Goal: Book appointment/travel/reservation

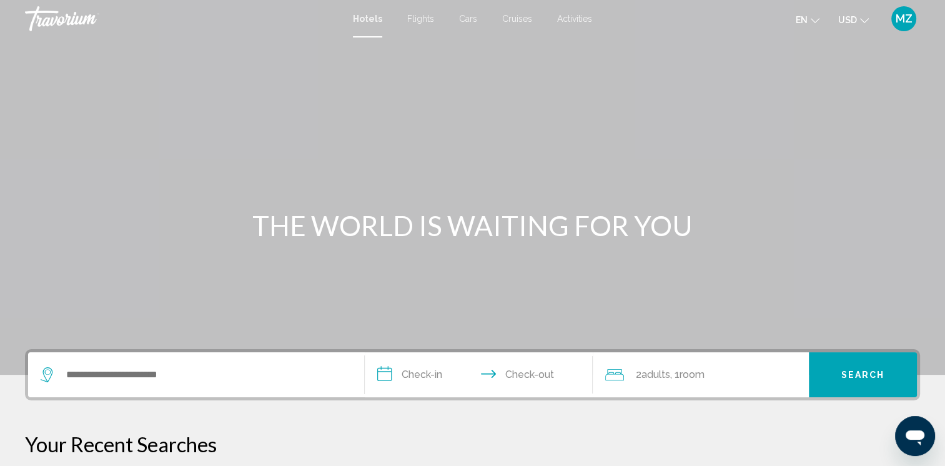
click at [856, 19] on span "USD" at bounding box center [847, 20] width 19 height 10
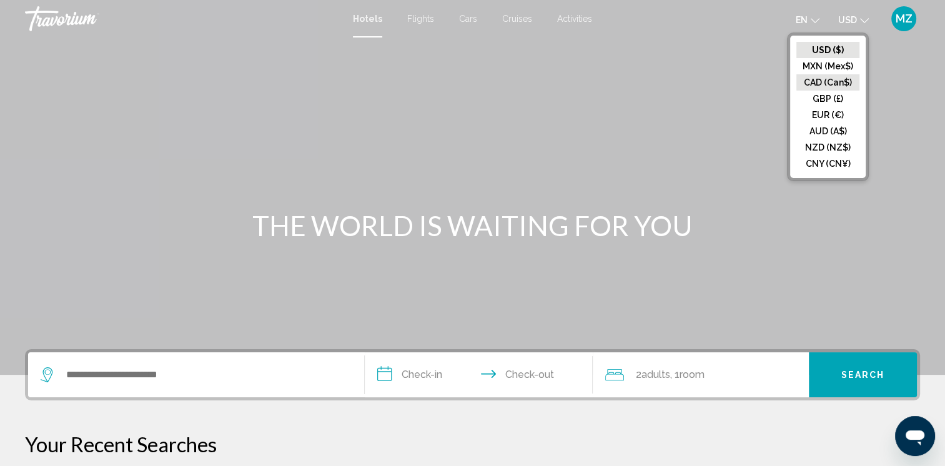
click at [814, 83] on button "CAD (Can$)" at bounding box center [827, 82] width 63 height 16
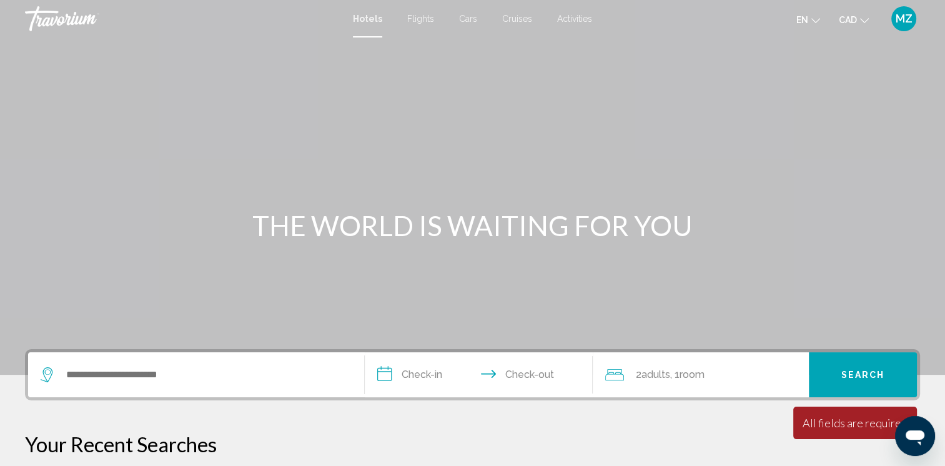
click at [520, 18] on span "Cruises" at bounding box center [517, 19] width 30 height 10
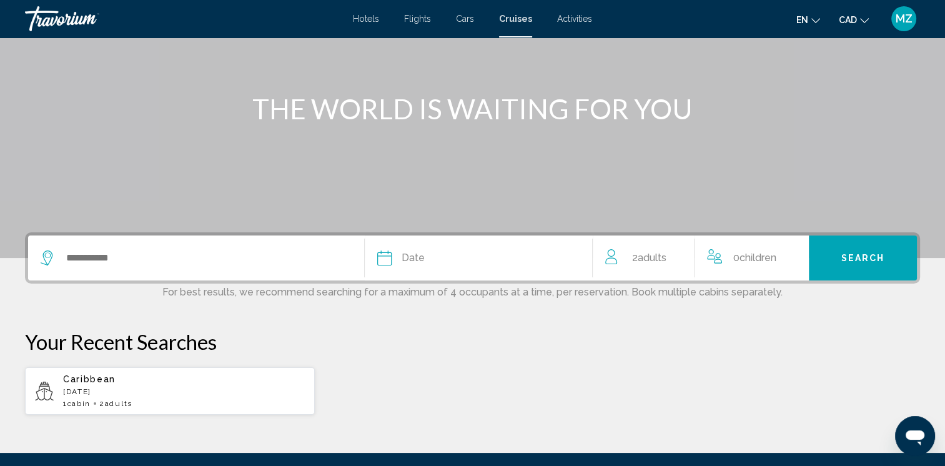
scroll to position [125, 0]
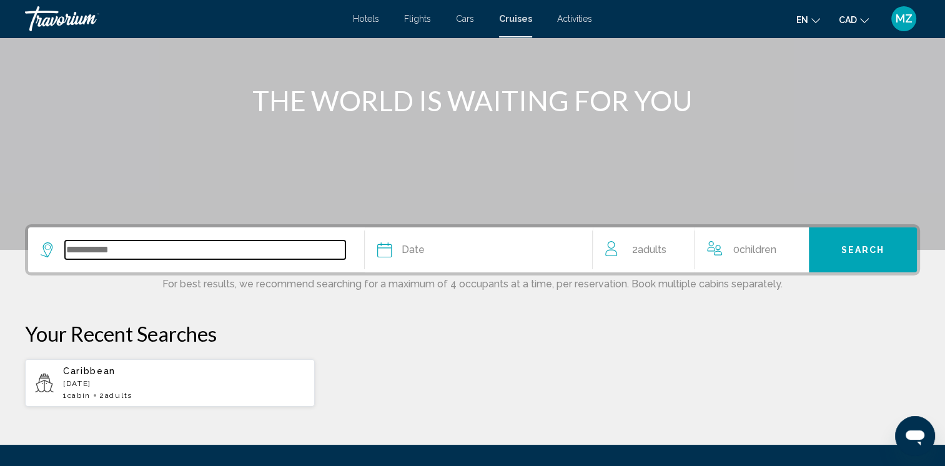
click at [88, 255] on input "Search widget" at bounding box center [205, 249] width 280 height 19
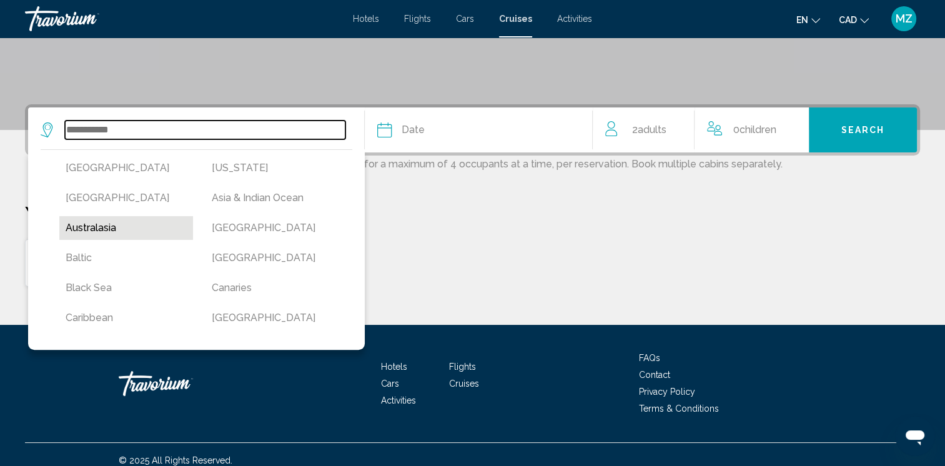
scroll to position [255, 0]
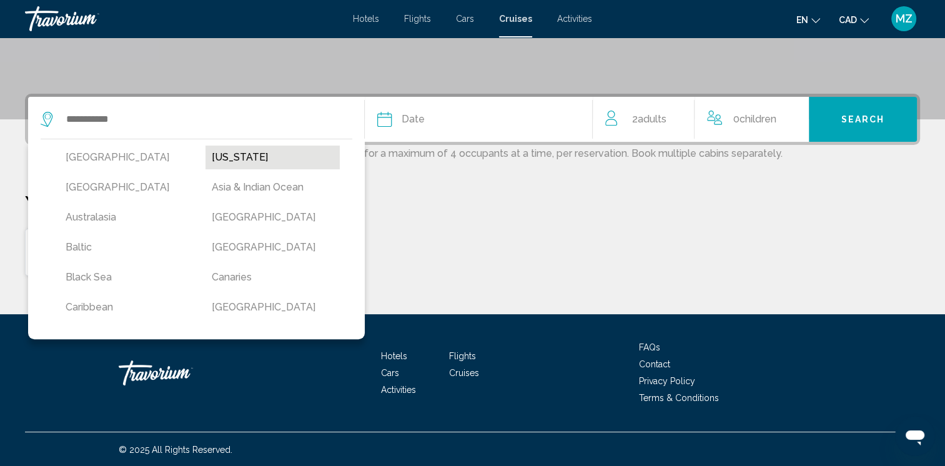
click at [257, 155] on button "[US_STATE]" at bounding box center [272, 157] width 134 height 24
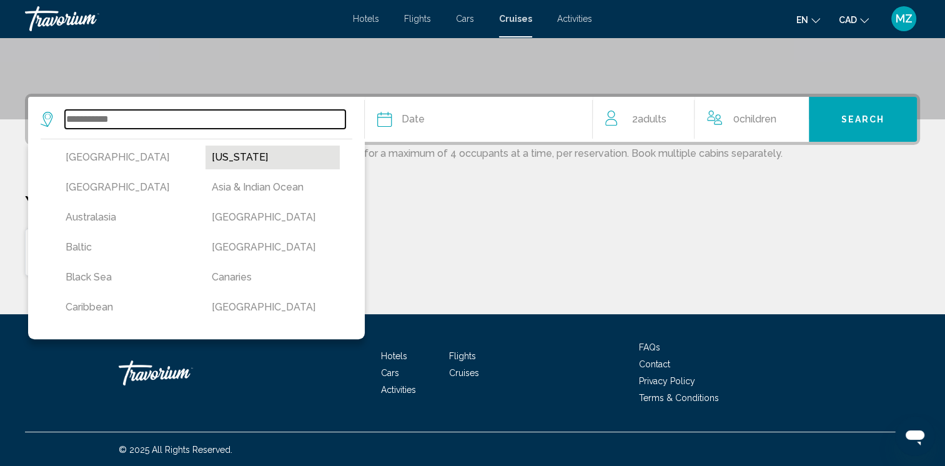
type input "******"
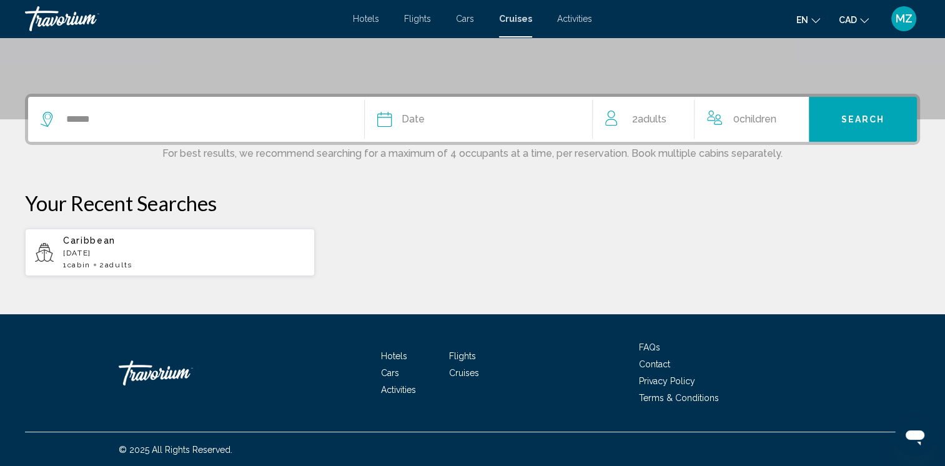
click at [425, 123] on div "Date" at bounding box center [478, 119] width 203 height 17
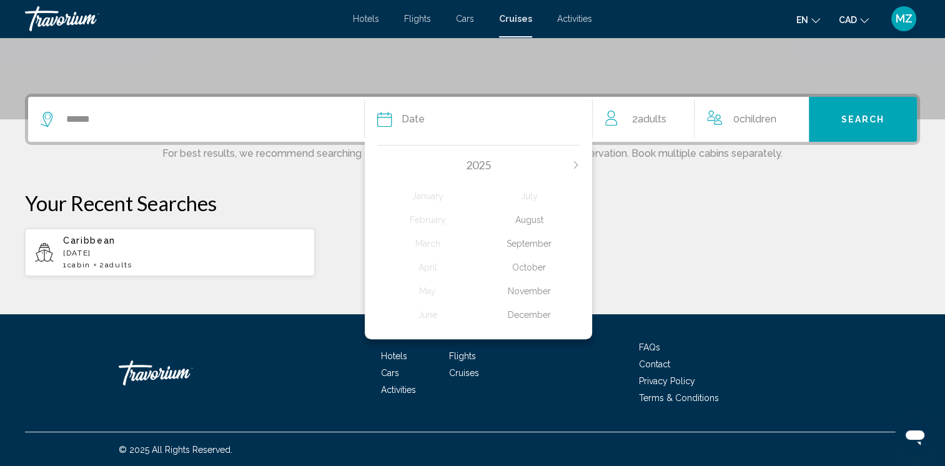
click at [579, 162] on icon "Next month" at bounding box center [575, 164] width 7 height 7
click at [433, 318] on div "June" at bounding box center [427, 314] width 101 height 22
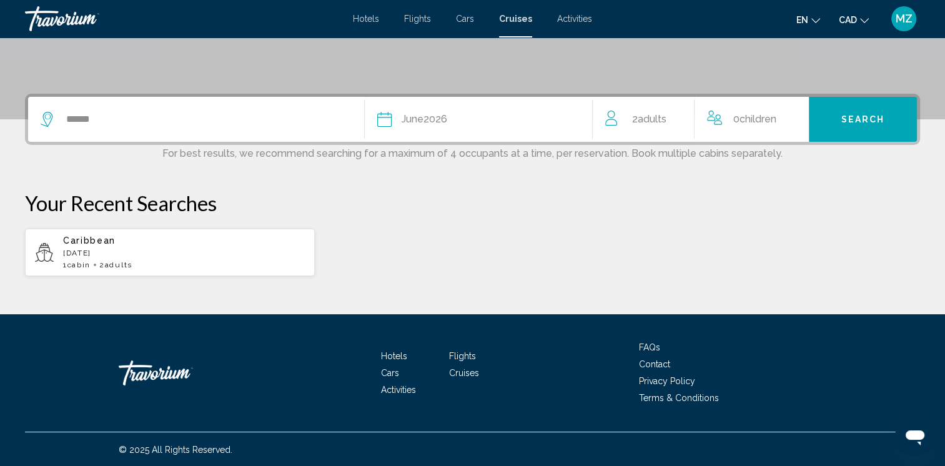
click at [755, 119] on span "Children" at bounding box center [757, 119] width 37 height 12
click at [802, 109] on icon "Increment children" at bounding box center [799, 116] width 11 height 15
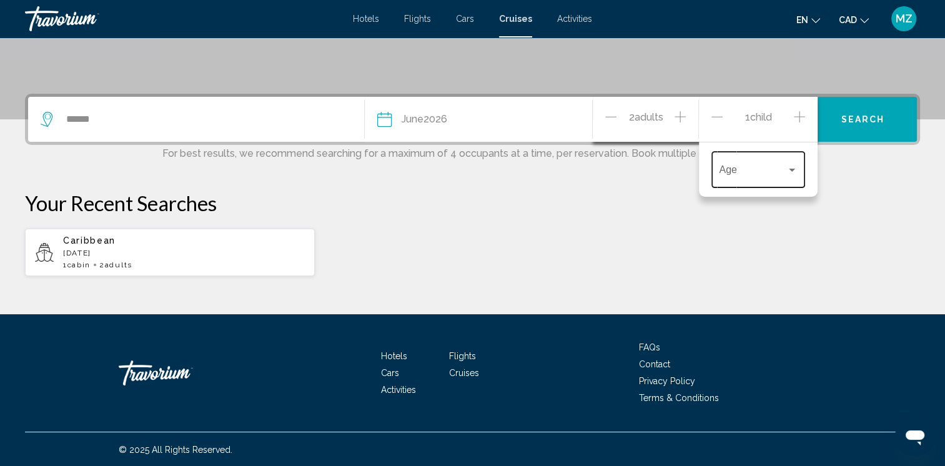
click at [777, 167] on span "Travelers: 2 adults, 1 child" at bounding box center [752, 172] width 67 height 11
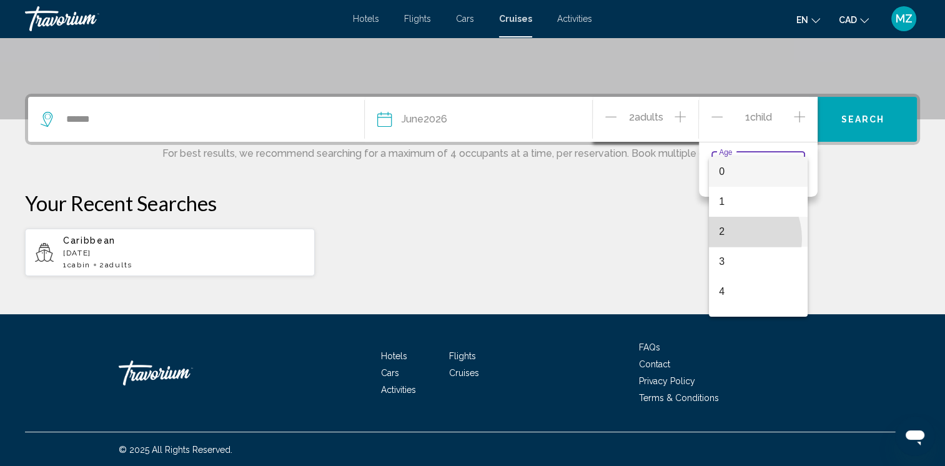
click at [729, 238] on span "2" at bounding box center [758, 232] width 79 height 30
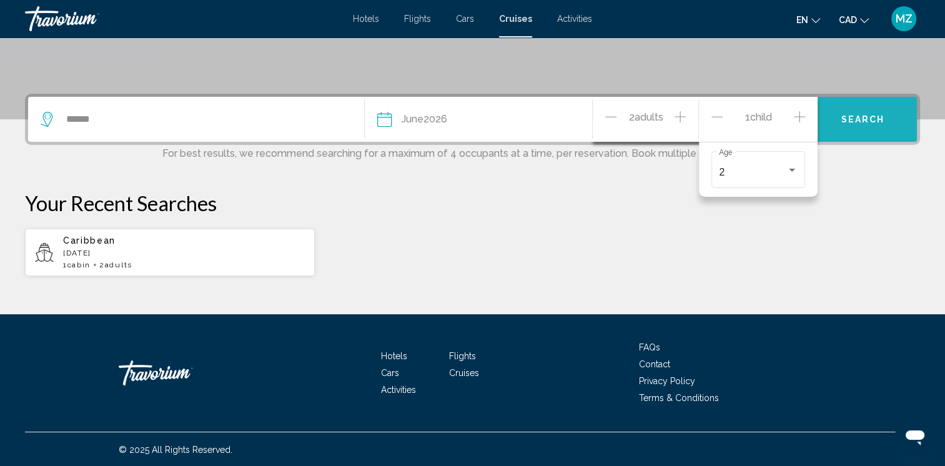
click at [881, 122] on span "Search" at bounding box center [863, 120] width 44 height 10
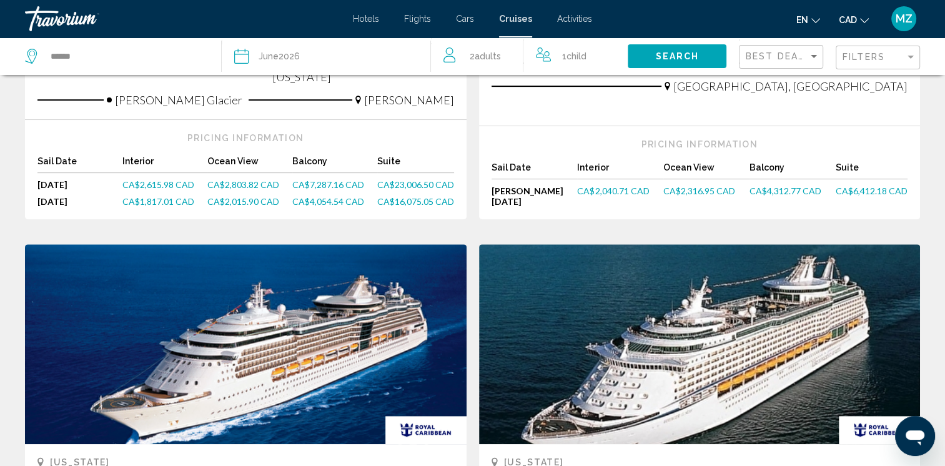
scroll to position [437, 0]
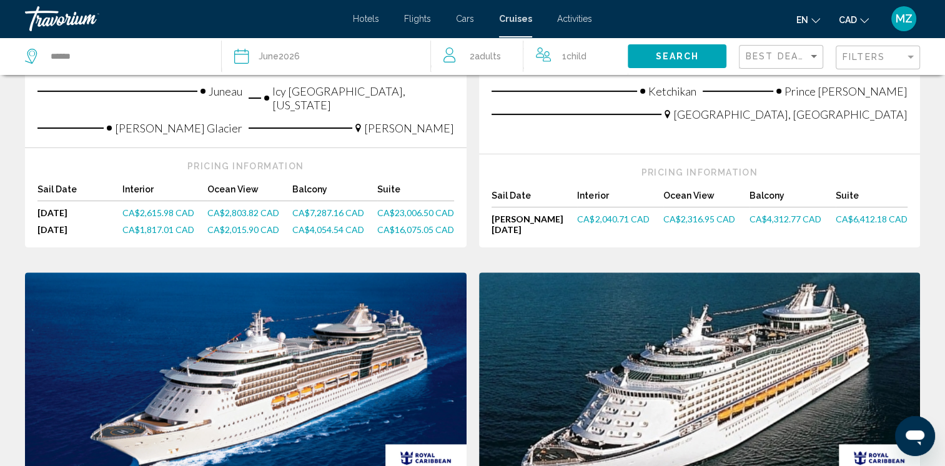
click at [612, 214] on span "CA$2,040.71 CAD" at bounding box center [613, 219] width 72 height 11
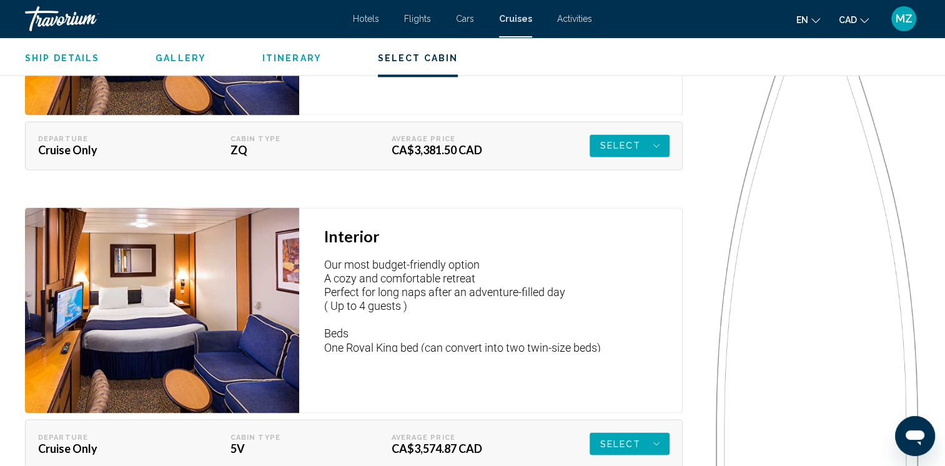
scroll to position [1998, 0]
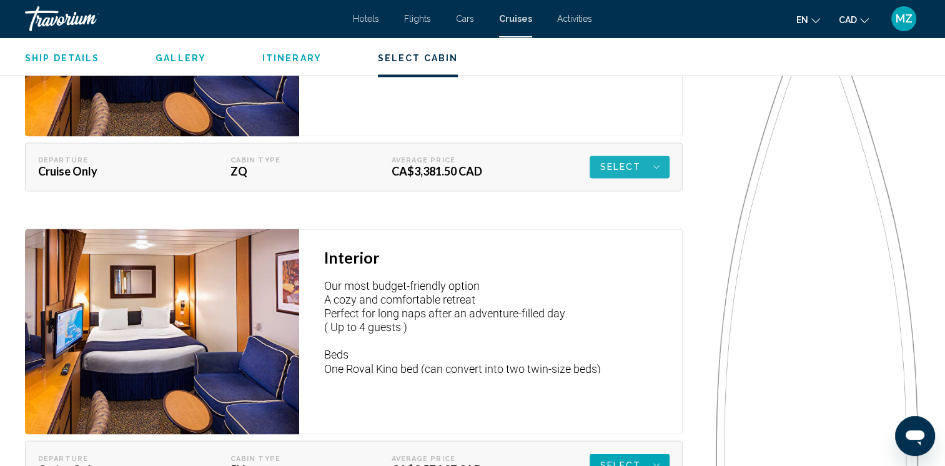
click at [635, 164] on span "Select" at bounding box center [619, 166] width 41 height 22
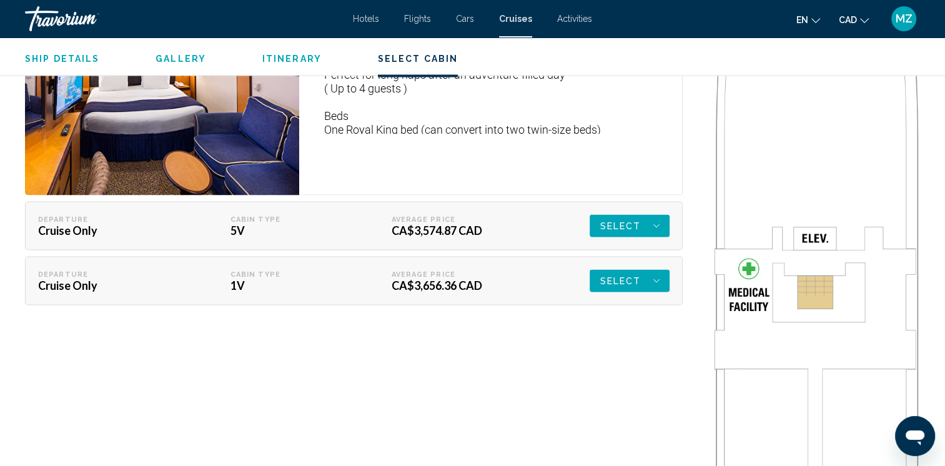
scroll to position [2373, 0]
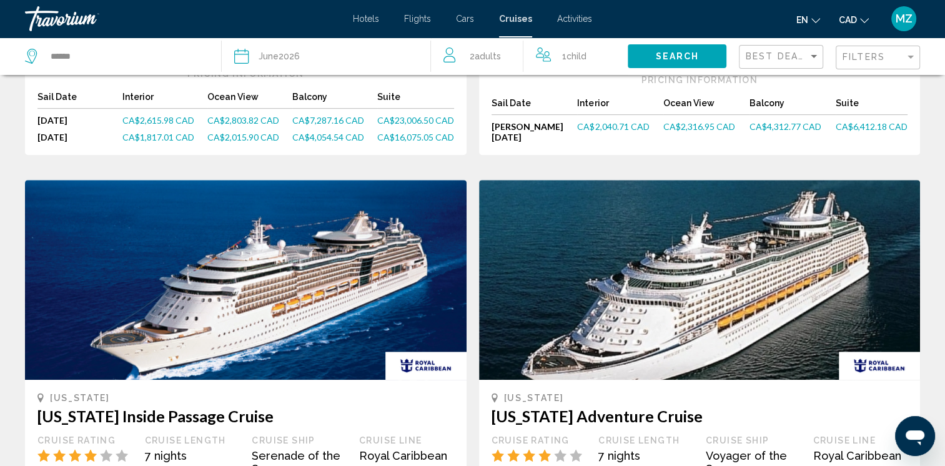
scroll to position [499, 0]
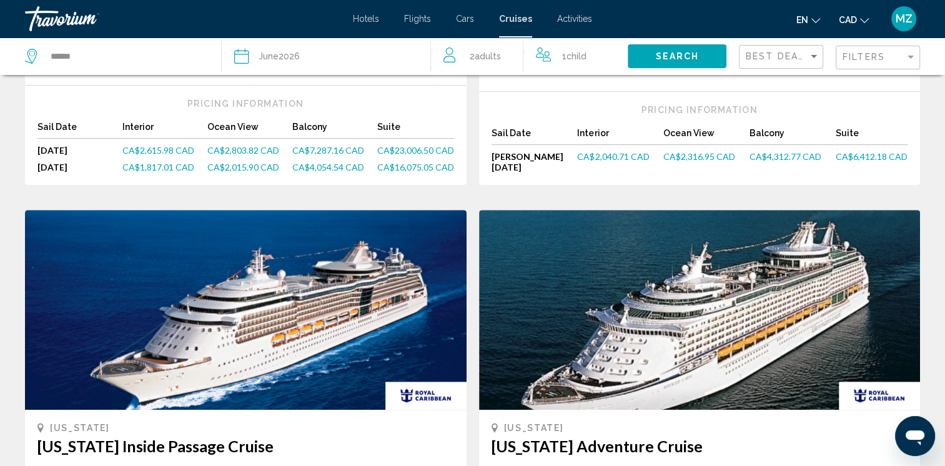
click at [157, 162] on span "CA$1,817.01 CAD" at bounding box center [158, 167] width 72 height 11
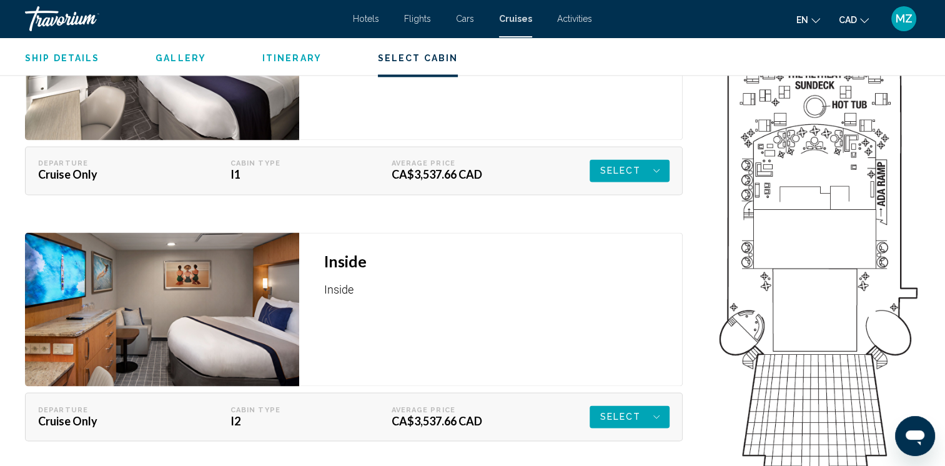
scroll to position [1686, 0]
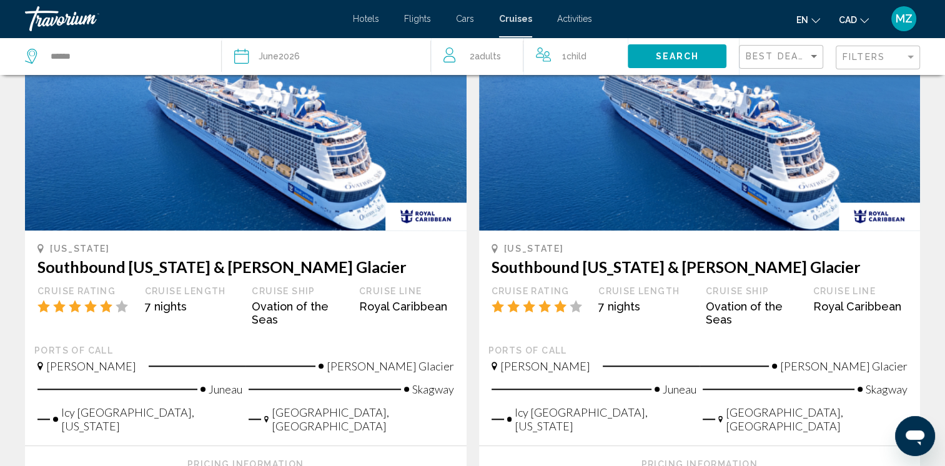
scroll to position [1445, 0]
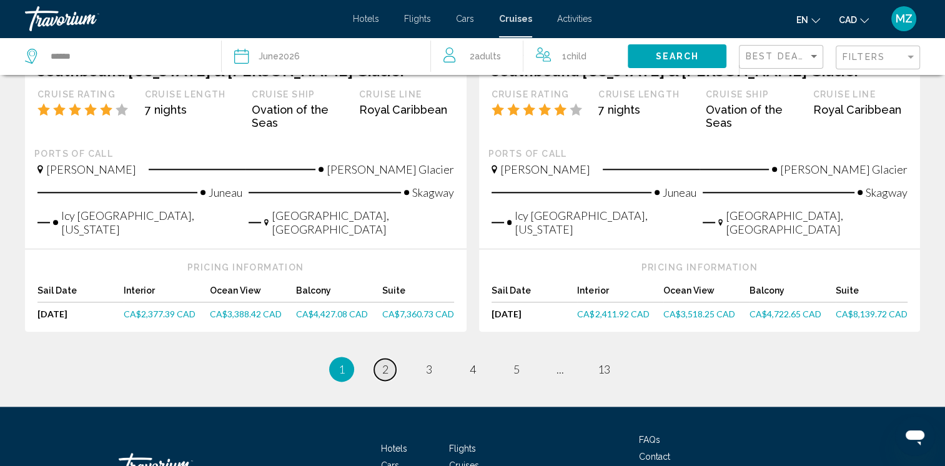
click at [387, 362] on span "2" at bounding box center [385, 369] width 6 height 14
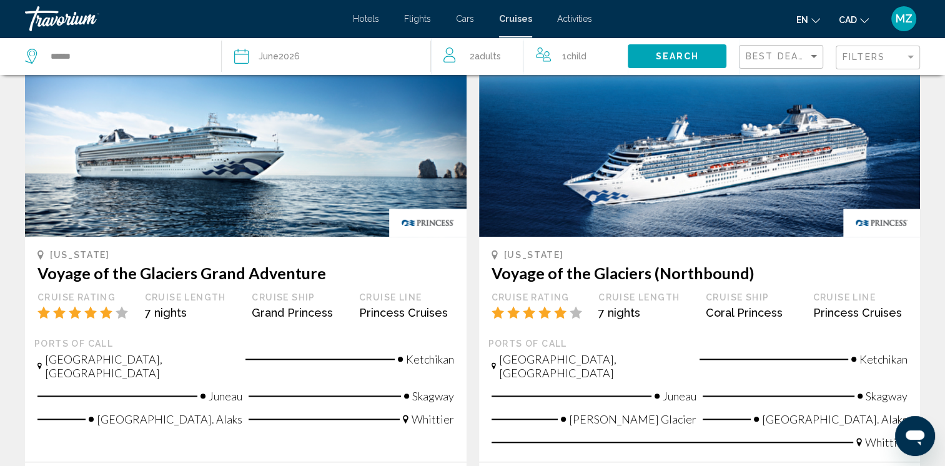
scroll to position [1374, 0]
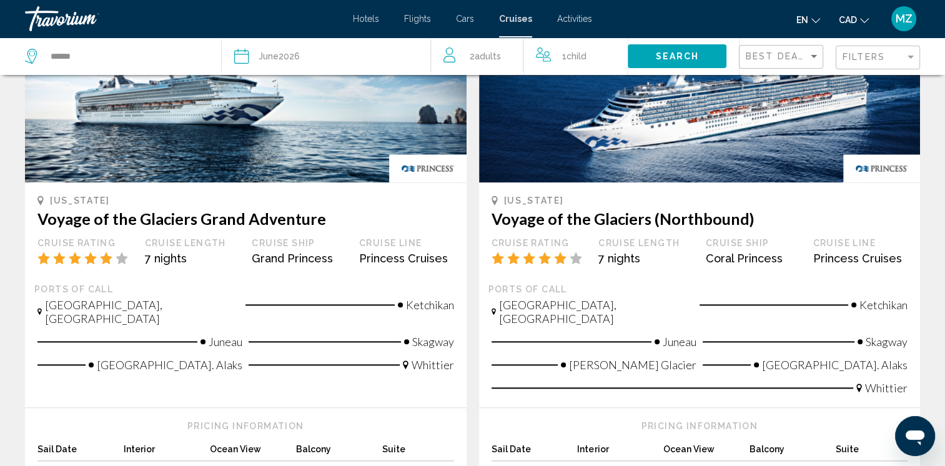
click at [413, 17] on span "Flights" at bounding box center [417, 19] width 27 height 10
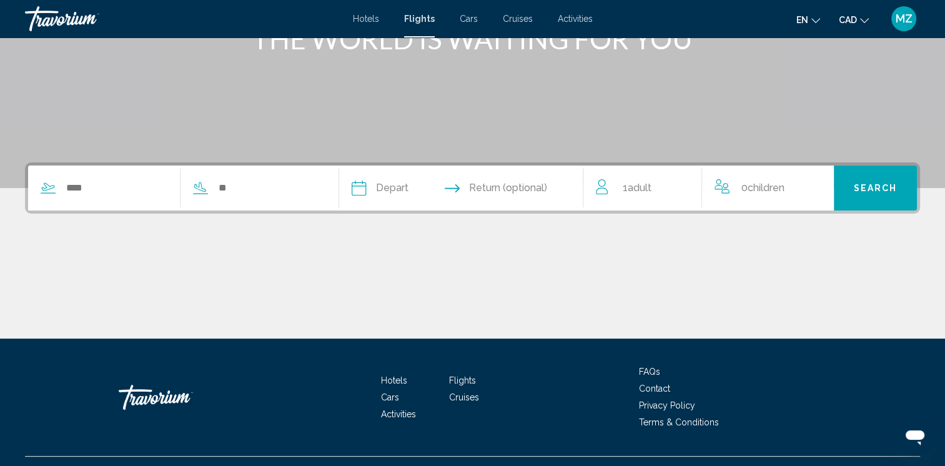
scroll to position [187, 0]
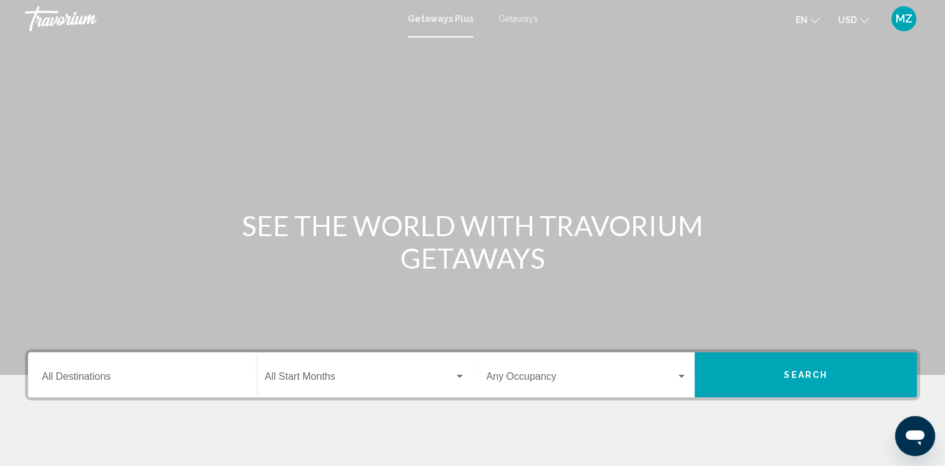
click at [516, 15] on span "Getaways" at bounding box center [517, 19] width 39 height 10
click at [864, 24] on button "USD USD ($) MXN (Mex$) CAD (Can$) GBP (£) EUR (€) AUD (A$) NZD (NZ$) CNY (CN¥)" at bounding box center [853, 20] width 31 height 18
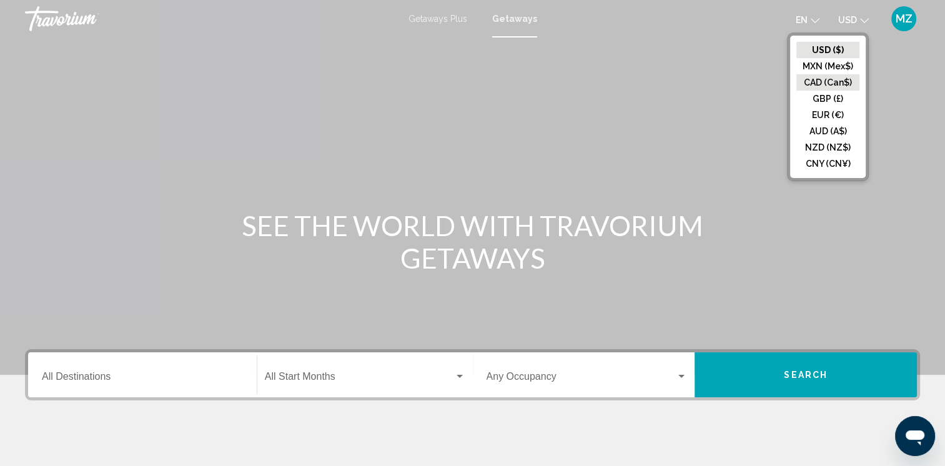
click at [822, 82] on button "CAD (Can$)" at bounding box center [827, 82] width 63 height 16
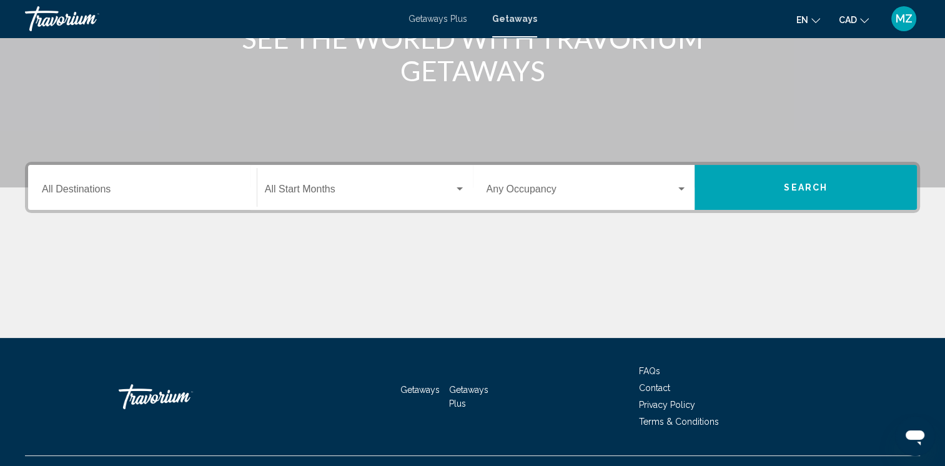
click at [152, 196] on input "Destination All Destinations" at bounding box center [142, 191] width 201 height 11
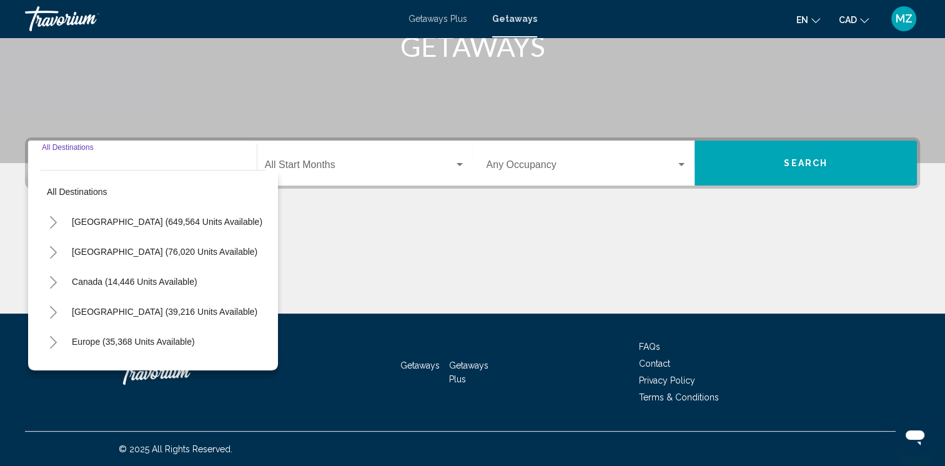
click at [55, 249] on icon "Toggle Mexico (76,020 units available)" at bounding box center [53, 252] width 9 height 12
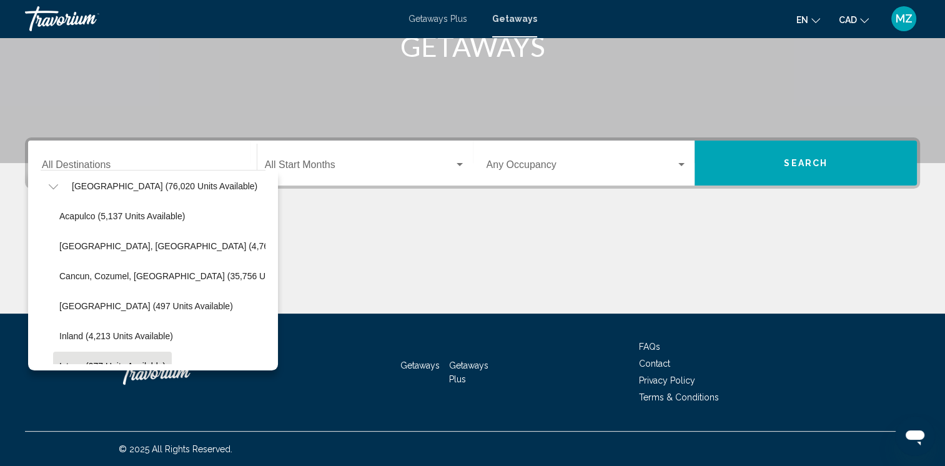
scroll to position [125, 0]
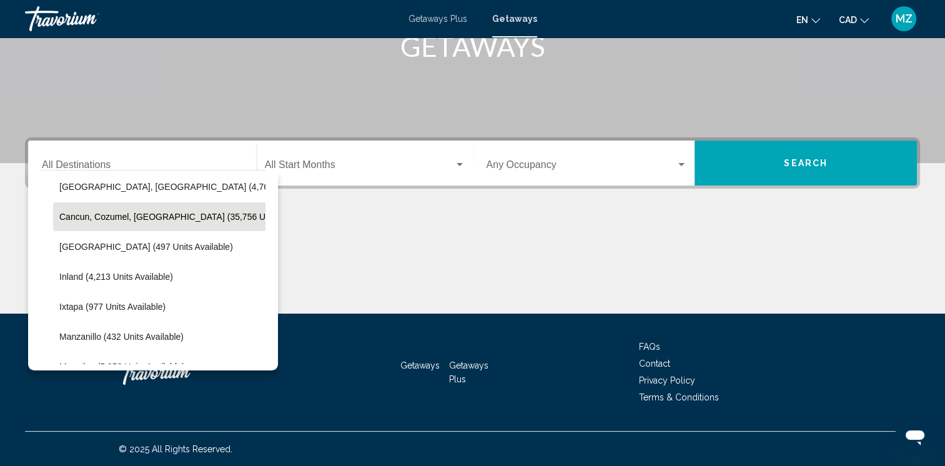
click at [96, 218] on span "Cancun, Cozumel, [GEOGRAPHIC_DATA] (35,756 units available)" at bounding box center [189, 217] width 260 height 10
type input "**********"
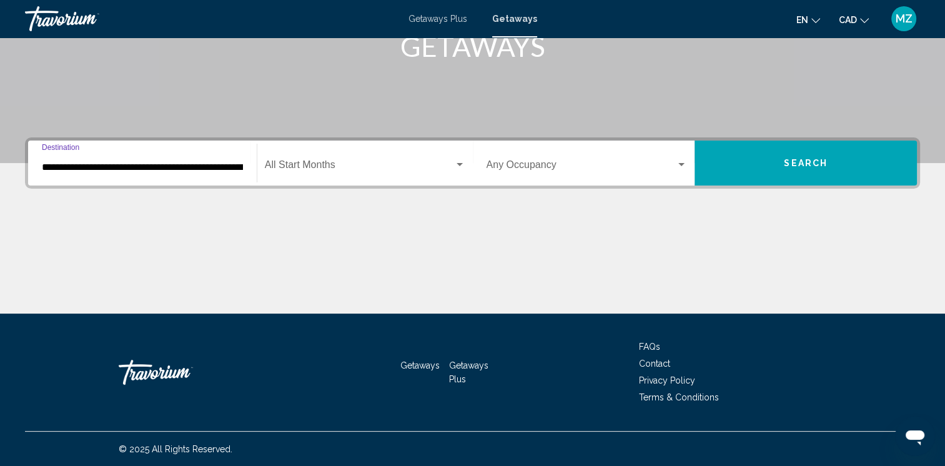
click at [325, 167] on span "Search widget" at bounding box center [359, 167] width 189 height 11
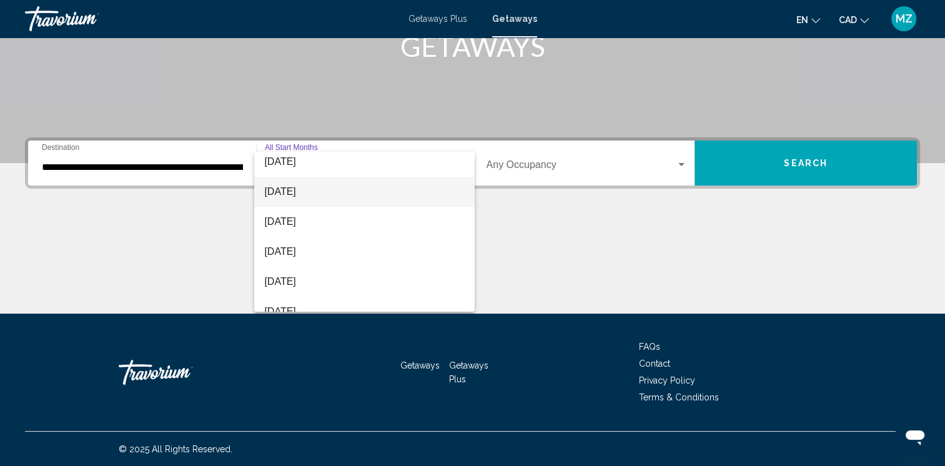
click at [302, 191] on span "[DATE]" at bounding box center [364, 192] width 200 height 30
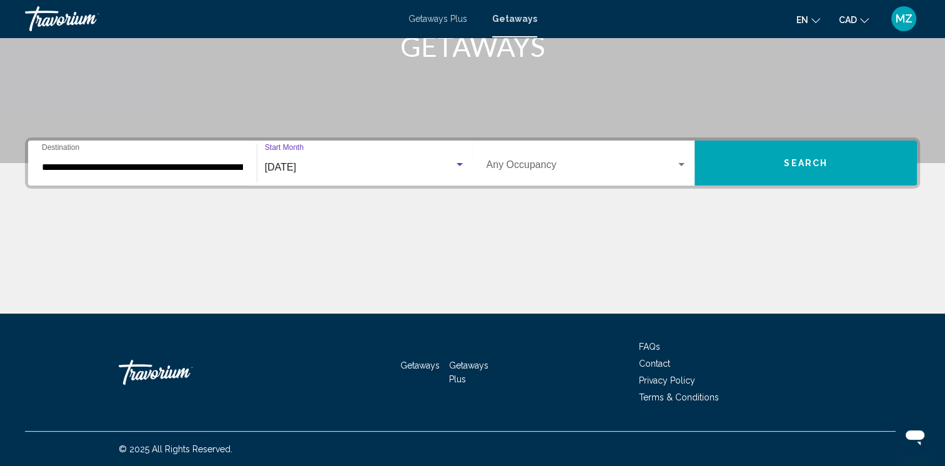
click at [617, 171] on span "Search widget" at bounding box center [581, 167] width 190 height 11
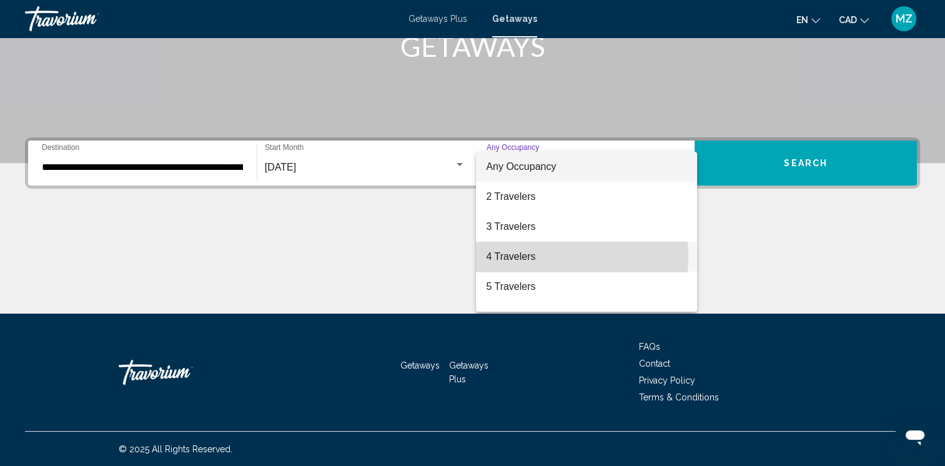
click at [529, 257] on span "4 Travelers" at bounding box center [586, 257] width 201 height 30
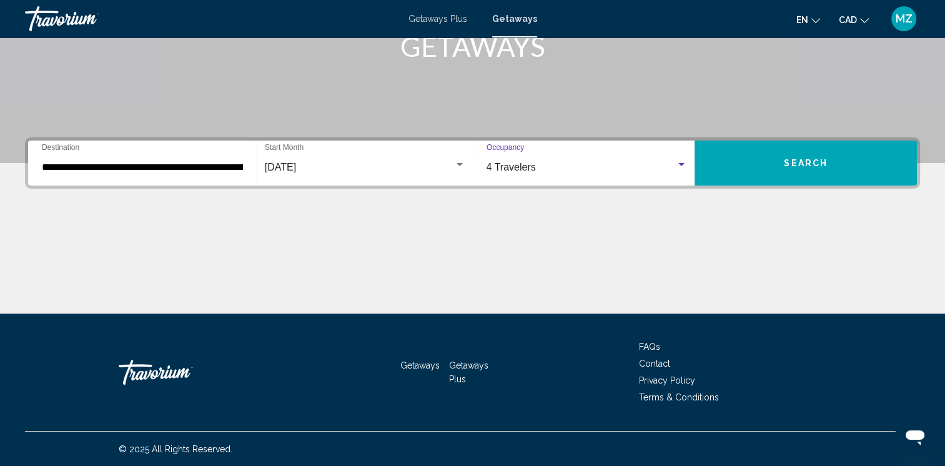
click at [819, 163] on span "Search" at bounding box center [806, 164] width 44 height 10
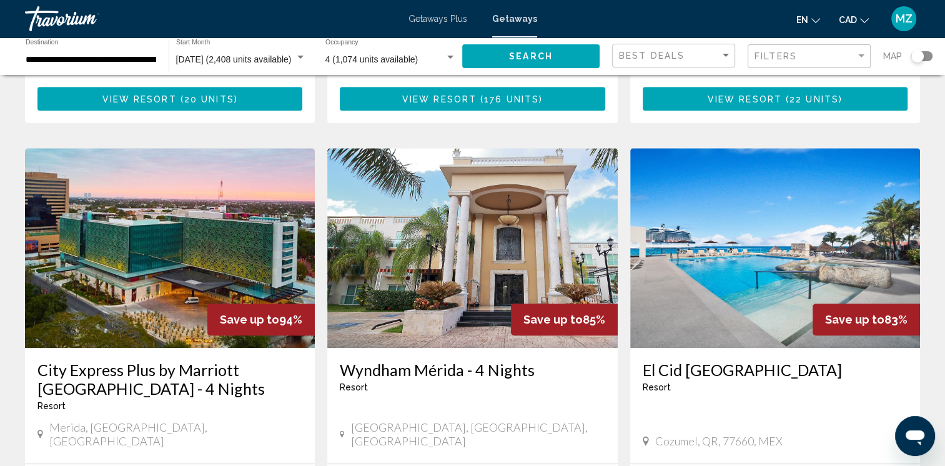
scroll to position [999, 0]
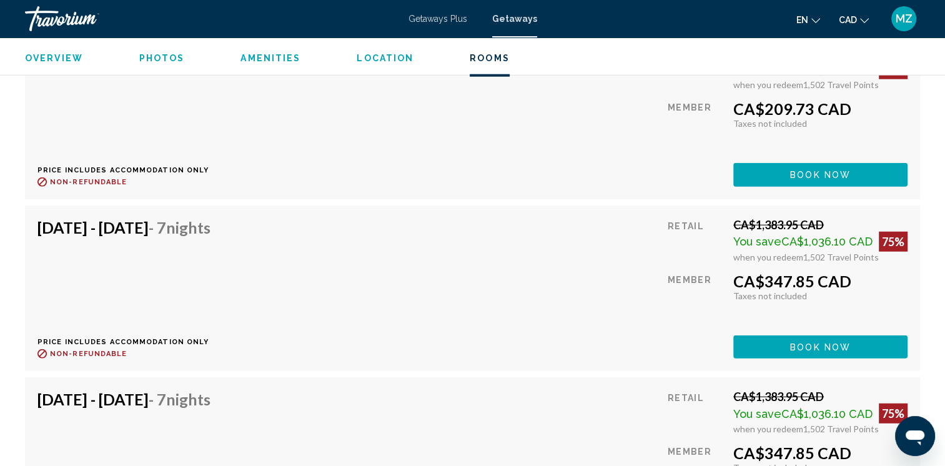
scroll to position [3122, 0]
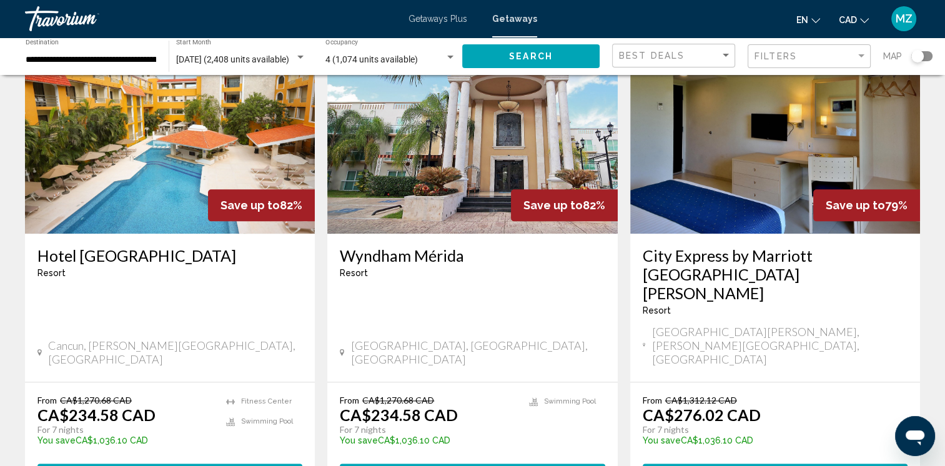
scroll to position [1498, 0]
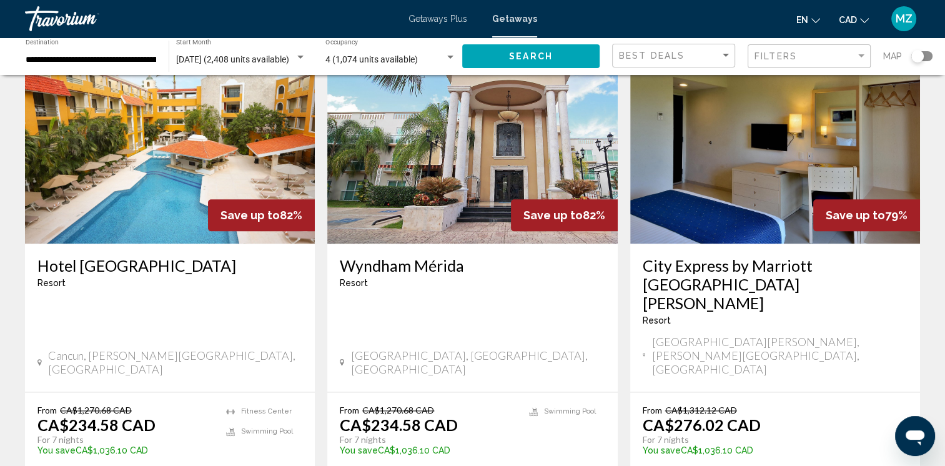
click at [926, 59] on div "Search widget" at bounding box center [921, 56] width 21 height 10
click at [559, 59] on button "Search" at bounding box center [530, 55] width 137 height 23
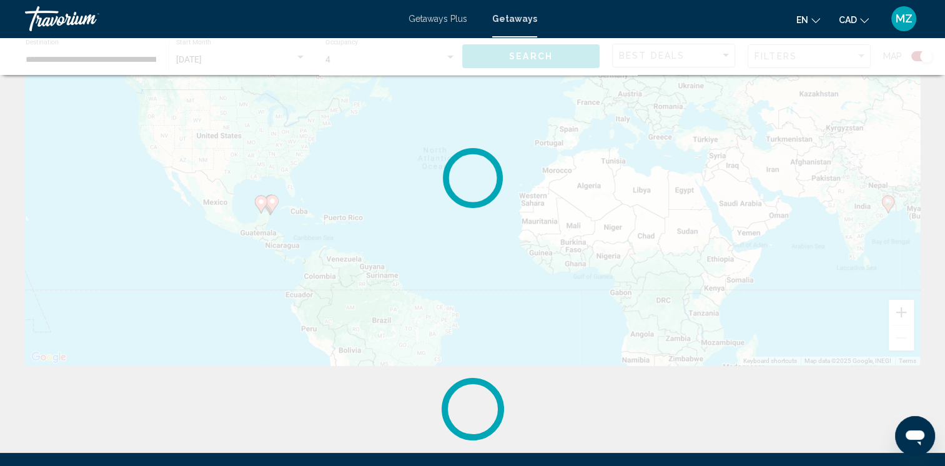
scroll to position [0, 0]
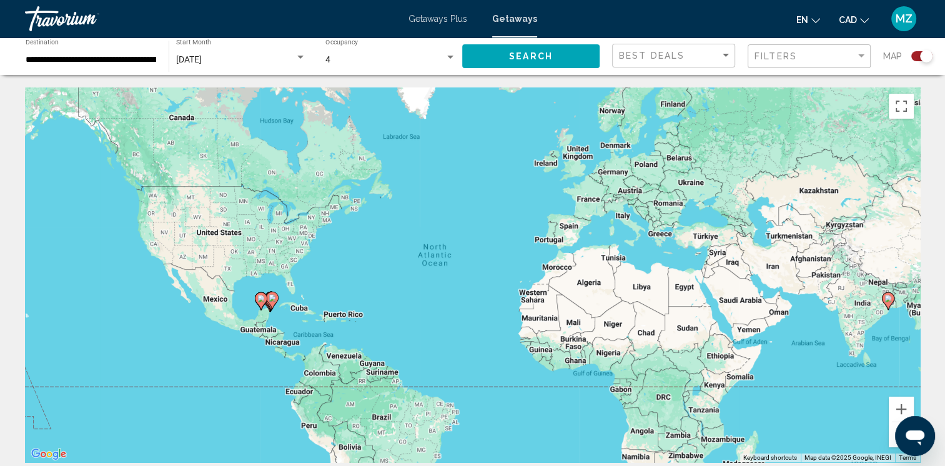
click at [270, 297] on image "Main content" at bounding box center [271, 297] width 7 height 7
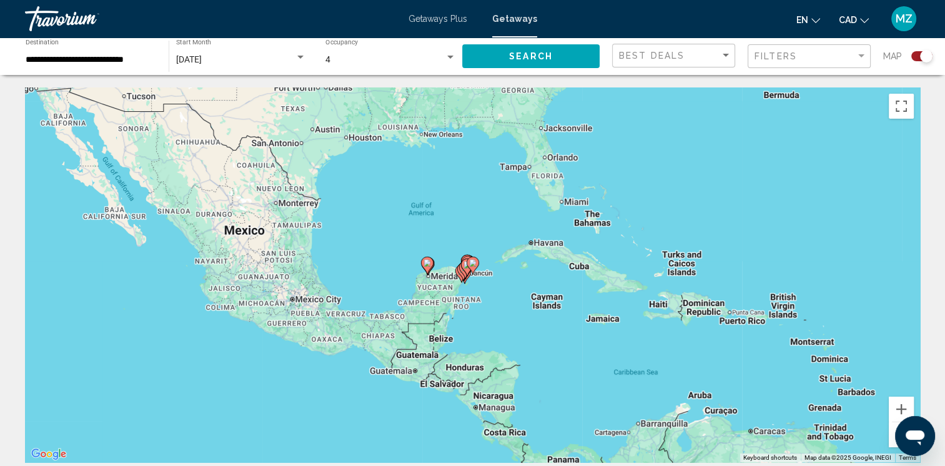
click at [473, 274] on gmp-advanced-marker "Main content" at bounding box center [472, 265] width 12 height 19
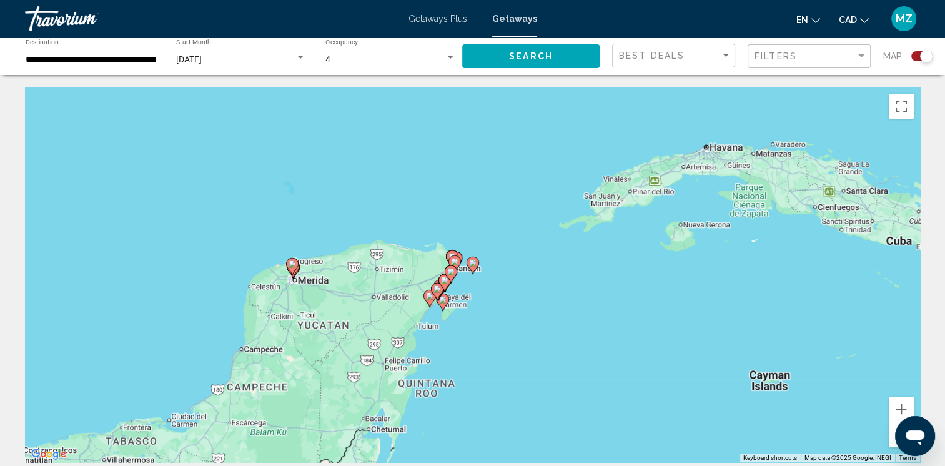
click at [435, 285] on icon "Main content" at bounding box center [436, 291] width 11 height 16
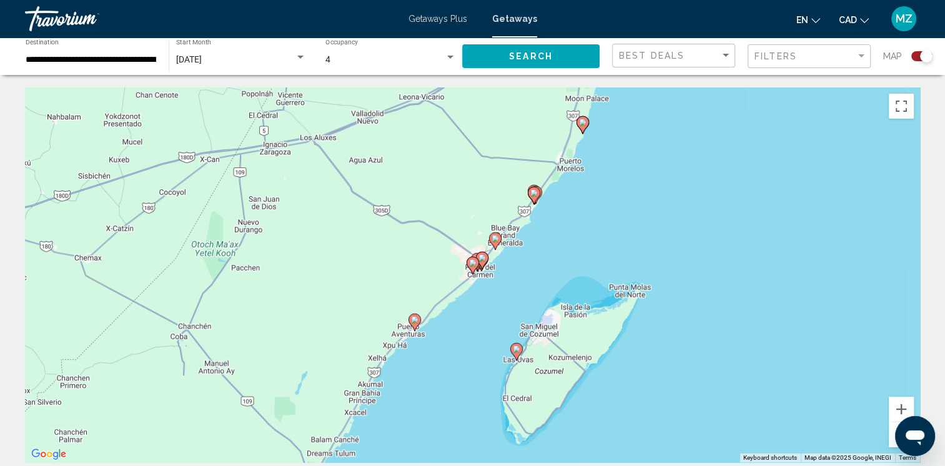
click at [580, 122] on image "Main content" at bounding box center [582, 122] width 7 height 7
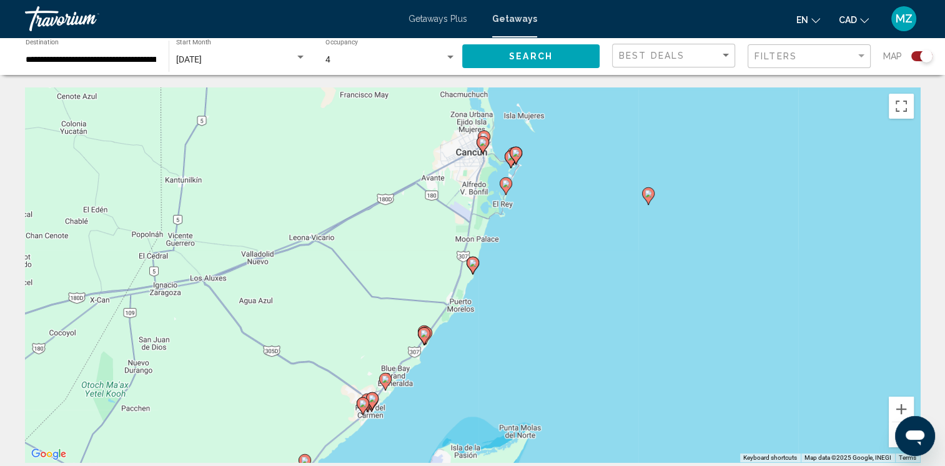
click at [508, 184] on image "Main content" at bounding box center [505, 183] width 7 height 7
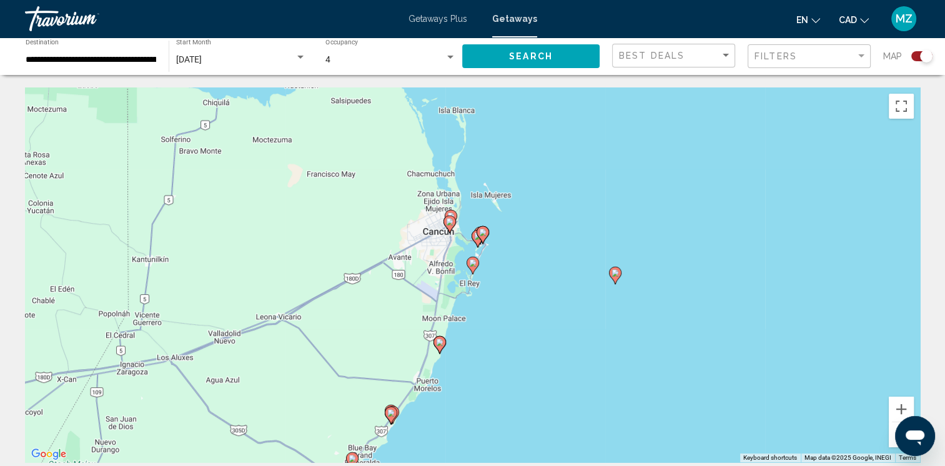
click at [472, 267] on icon "Main content" at bounding box center [471, 265] width 11 height 16
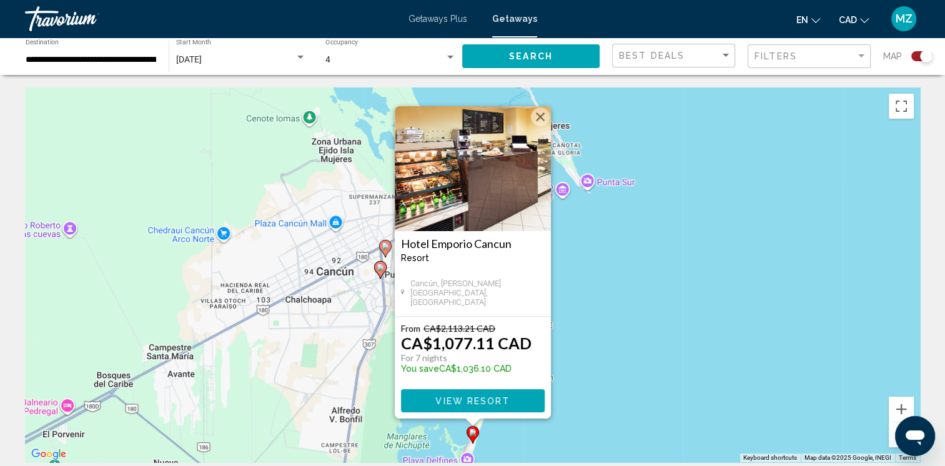
click at [542, 119] on button "Close" at bounding box center [540, 116] width 19 height 19
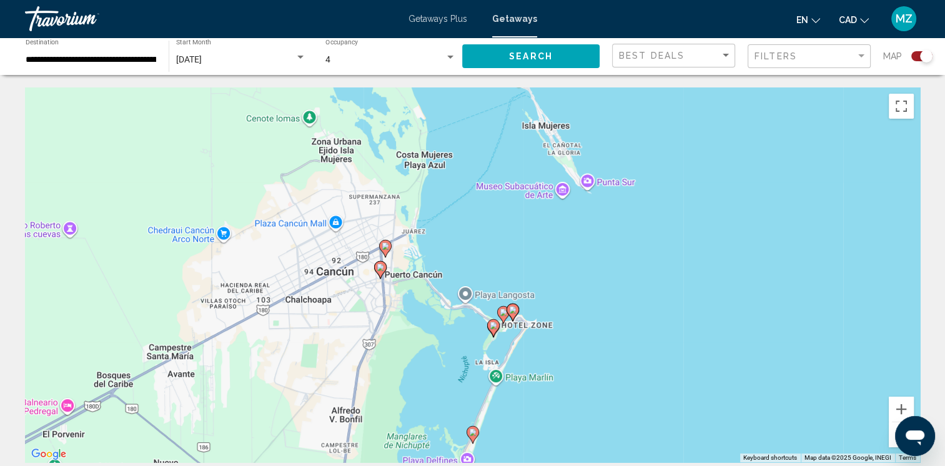
click at [381, 268] on image "Main content" at bounding box center [379, 266] width 7 height 7
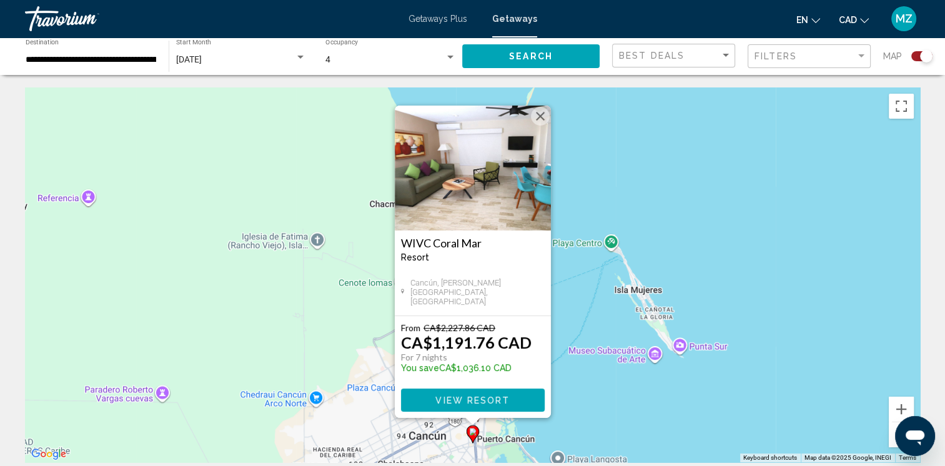
drag, startPoint x: 540, startPoint y: 107, endPoint x: 539, endPoint y: 117, distance: 9.4
click at [540, 111] on button "Close" at bounding box center [540, 116] width 19 height 19
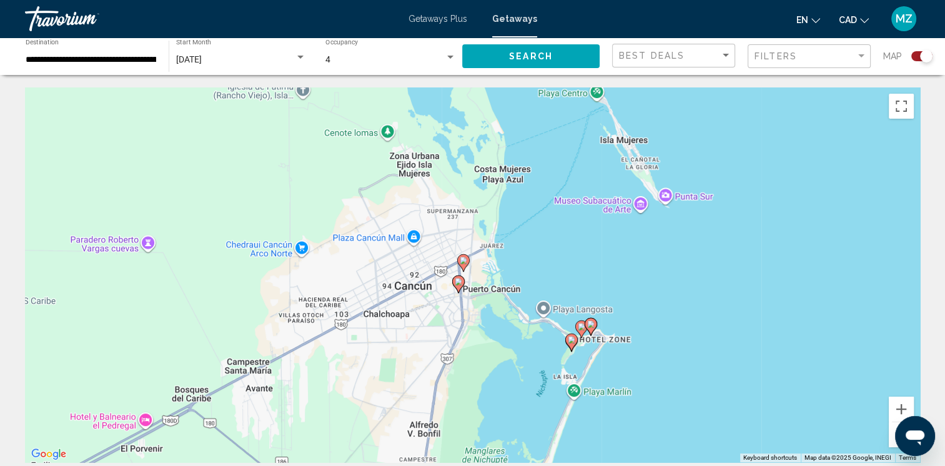
drag, startPoint x: 554, startPoint y: 406, endPoint x: 539, endPoint y: 252, distance: 155.0
click at [539, 252] on div "To activate drag with keyboard, press Alt + Enter. Once in keyboard drag state,…" at bounding box center [472, 274] width 895 height 375
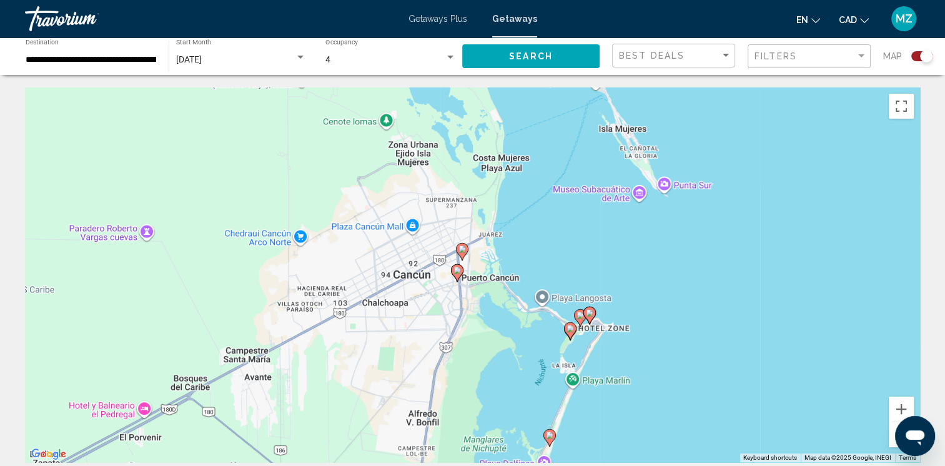
click at [590, 310] on image "Main content" at bounding box center [589, 312] width 7 height 7
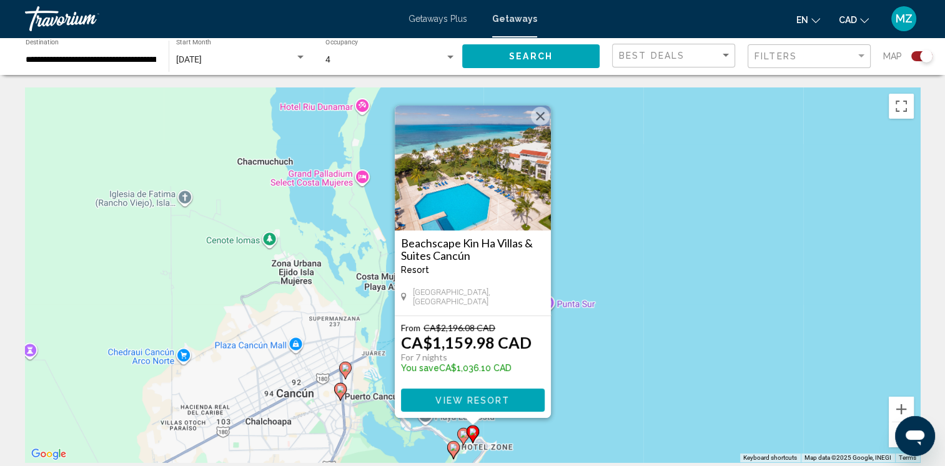
drag, startPoint x: 543, startPoint y: 116, endPoint x: 541, endPoint y: 134, distance: 18.2
click at [544, 119] on button "Close" at bounding box center [540, 116] width 19 height 19
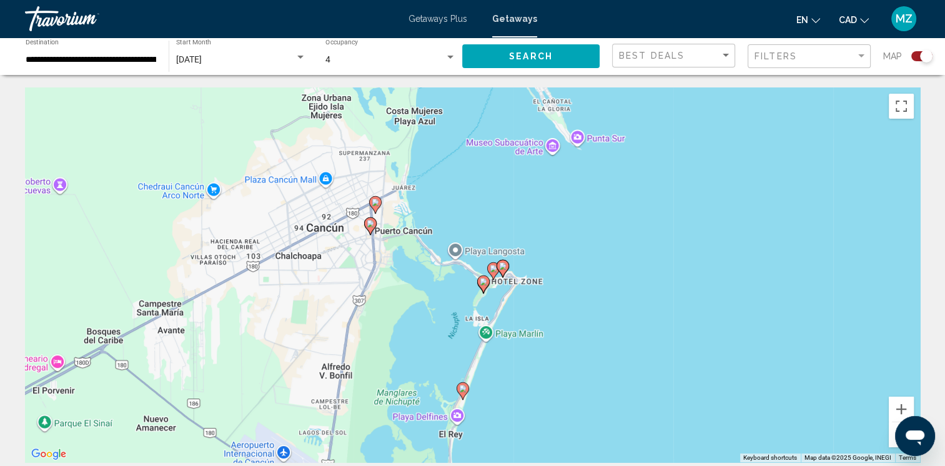
drag, startPoint x: 557, startPoint y: 393, endPoint x: 597, endPoint y: 186, distance: 211.1
click at [597, 186] on div "To activate drag with keyboard, press Alt + Enter. Once in keyboard drag state,…" at bounding box center [472, 274] width 895 height 375
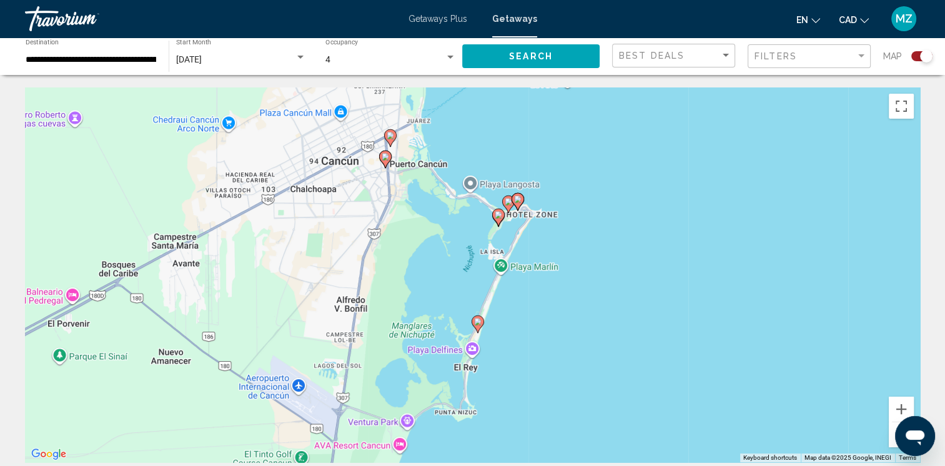
click at [477, 322] on image "Main content" at bounding box center [477, 321] width 7 height 7
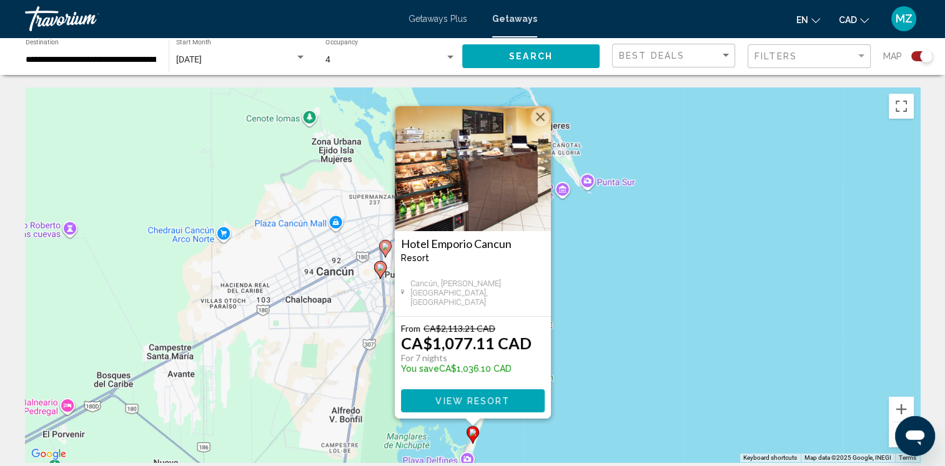
drag, startPoint x: 541, startPoint y: 114, endPoint x: 555, endPoint y: 272, distance: 159.2
click at [542, 126] on div "Hotel [GEOGRAPHIC_DATA] - This is an adults only resort [GEOGRAPHIC_DATA], [PER…" at bounding box center [473, 262] width 156 height 312
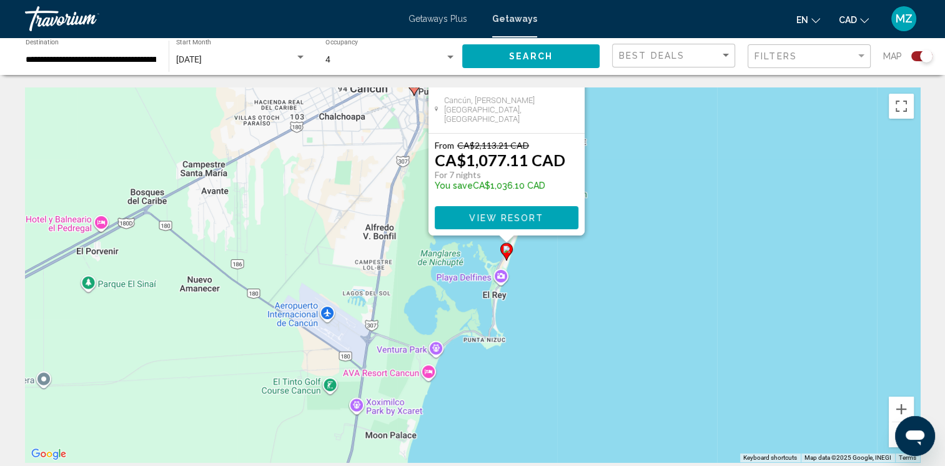
drag, startPoint x: 610, startPoint y: 383, endPoint x: 642, endPoint y: 185, distance: 200.5
click at [642, 185] on div "To activate drag with keyboard, press Alt + Enter. Once in keyboard drag state,…" at bounding box center [472, 274] width 895 height 375
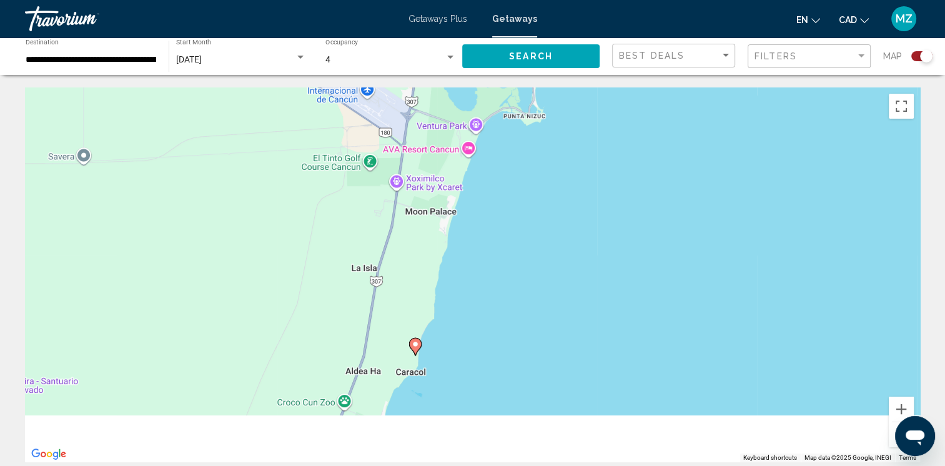
drag, startPoint x: 510, startPoint y: 406, endPoint x: 544, endPoint y: 216, distance: 192.9
click at [548, 209] on div "To activate drag with keyboard, press Alt + Enter. Once in keyboard drag state,…" at bounding box center [472, 274] width 895 height 375
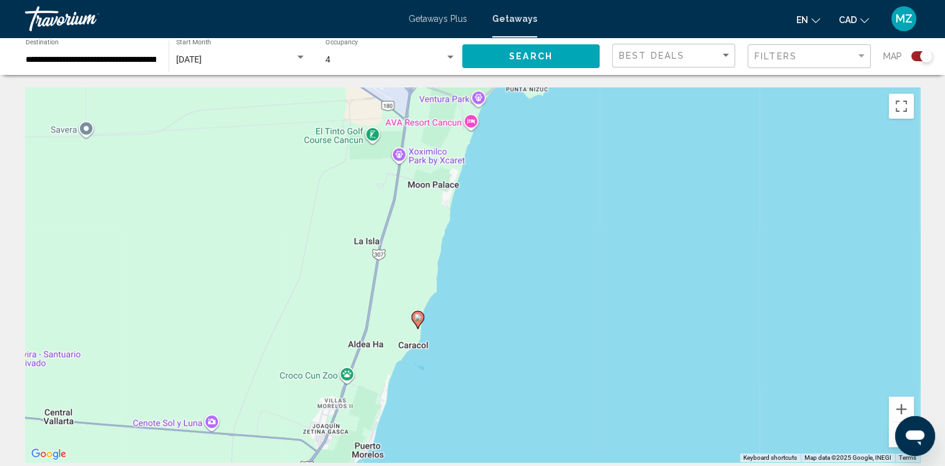
click at [413, 318] on icon "Main content" at bounding box center [416, 320] width 11 height 16
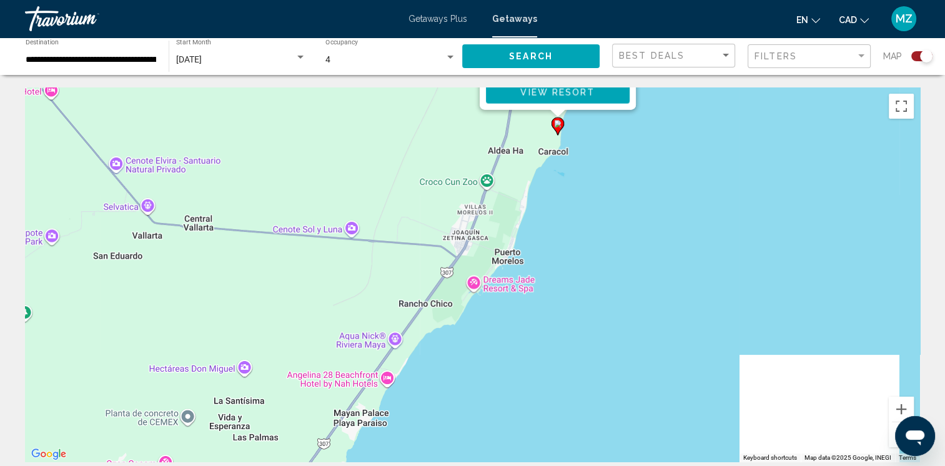
drag, startPoint x: 609, startPoint y: 413, endPoint x: 693, endPoint y: 109, distance: 315.4
click at [694, 102] on div "To activate drag with keyboard, press Alt + Enter. Once in keyboard drag state,…" at bounding box center [472, 274] width 895 height 375
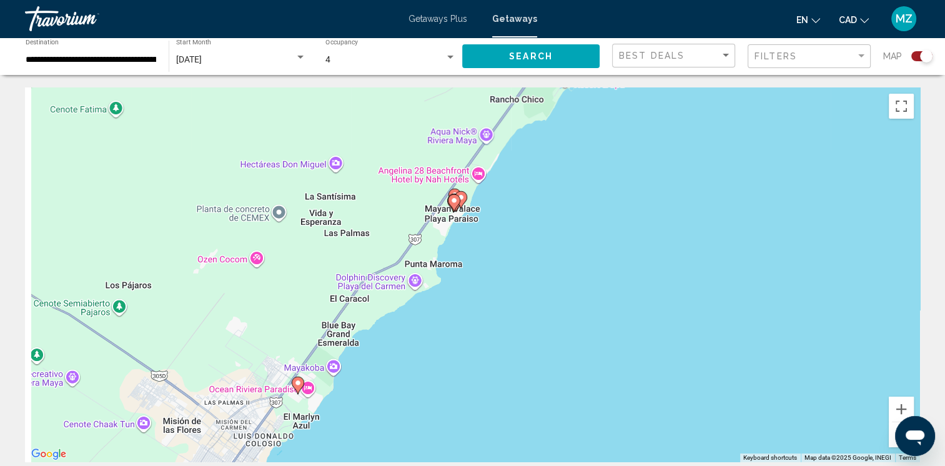
drag, startPoint x: 591, startPoint y: 311, endPoint x: 657, endPoint y: 188, distance: 139.4
click at [657, 188] on div "To activate drag with keyboard, press Alt + Enter. Once in keyboard drag state,…" at bounding box center [472, 274] width 895 height 375
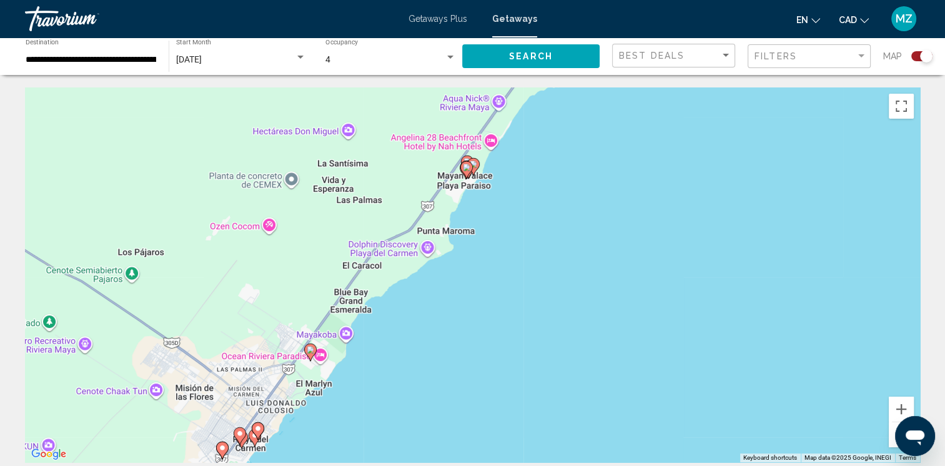
click at [310, 350] on image "Main content" at bounding box center [310, 349] width 7 height 7
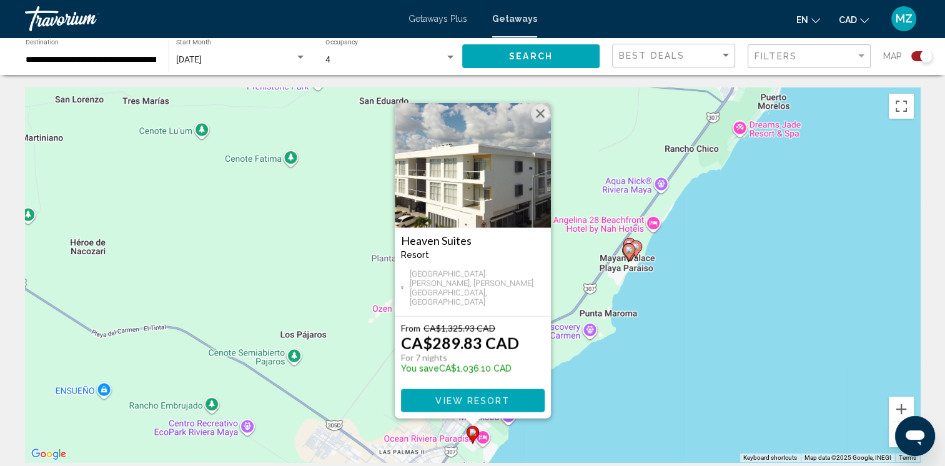
drag, startPoint x: 546, startPoint y: 121, endPoint x: 541, endPoint y: 154, distance: 32.8
click at [546, 120] on button "Close" at bounding box center [540, 113] width 19 height 19
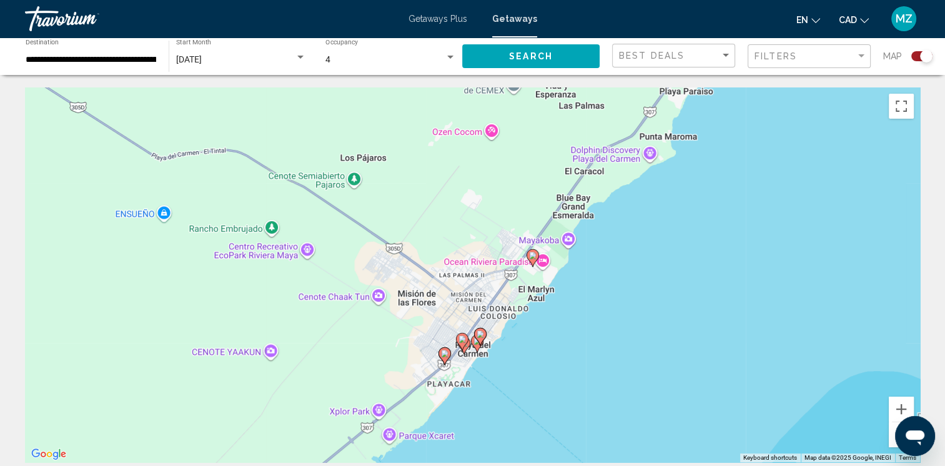
drag, startPoint x: 610, startPoint y: 383, endPoint x: 696, endPoint y: 91, distance: 304.6
click at [696, 91] on div "To navigate, press the arrow keys. To activate drag with keyboard, press Alt + …" at bounding box center [472, 274] width 895 height 375
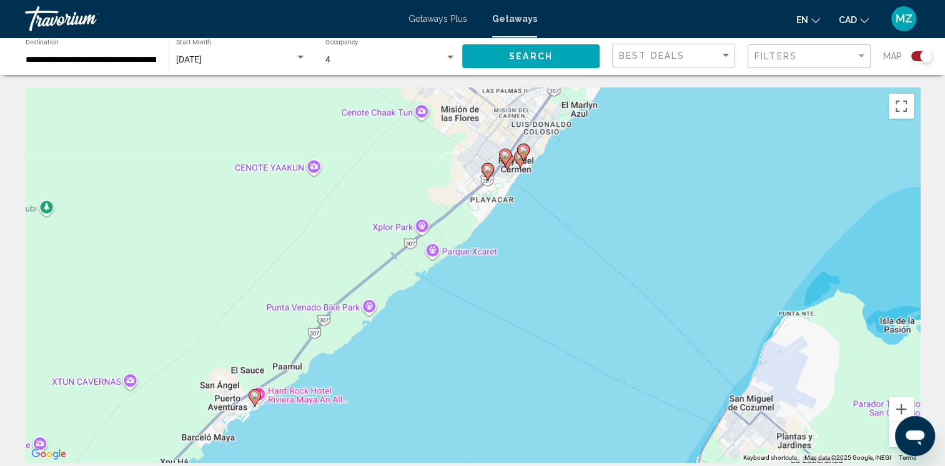
click at [254, 399] on icon "Main content" at bounding box center [253, 398] width 11 height 16
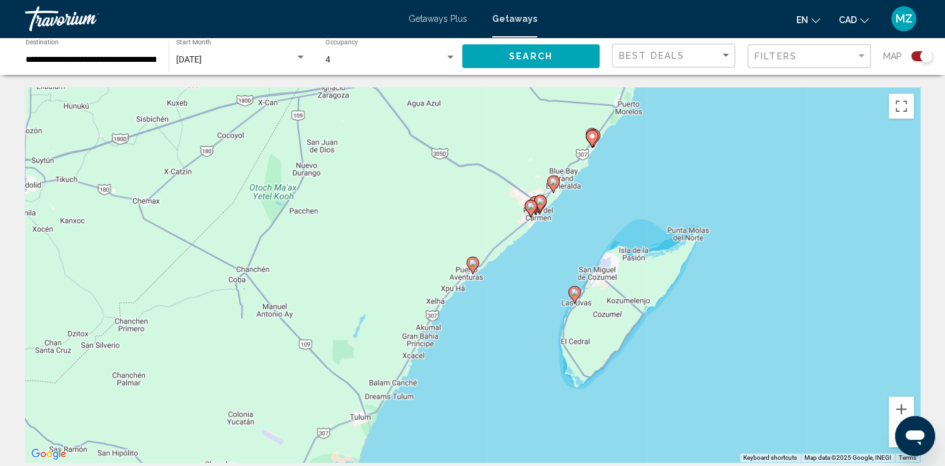
click at [577, 291] on image "Main content" at bounding box center [574, 291] width 7 height 7
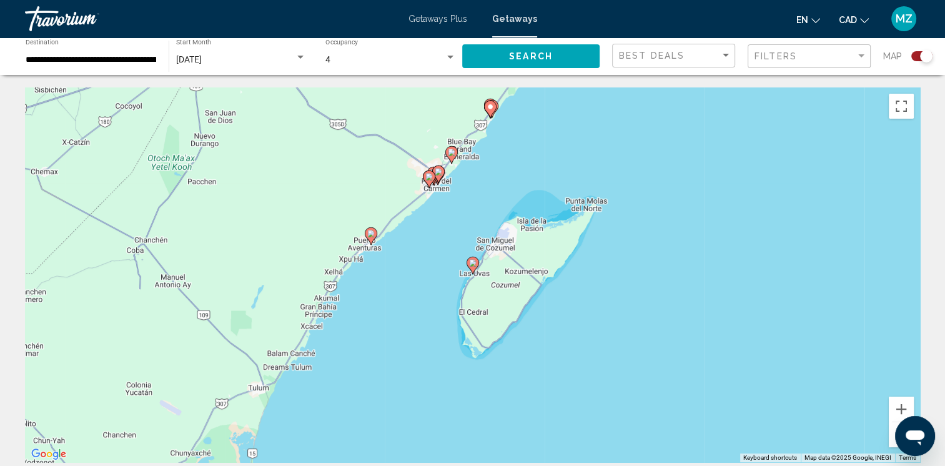
click at [475, 267] on icon "Main content" at bounding box center [471, 265] width 11 height 16
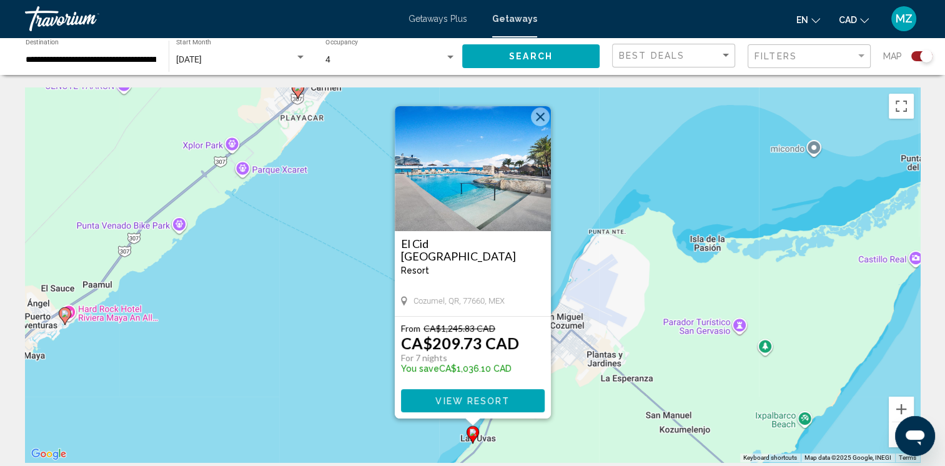
click at [64, 314] on image "Main content" at bounding box center [64, 313] width 7 height 7
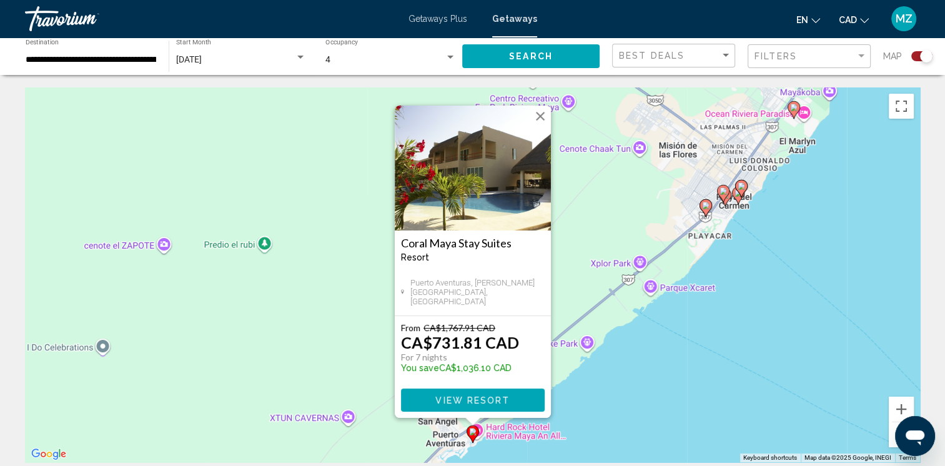
click at [538, 116] on button "Close" at bounding box center [540, 116] width 19 height 19
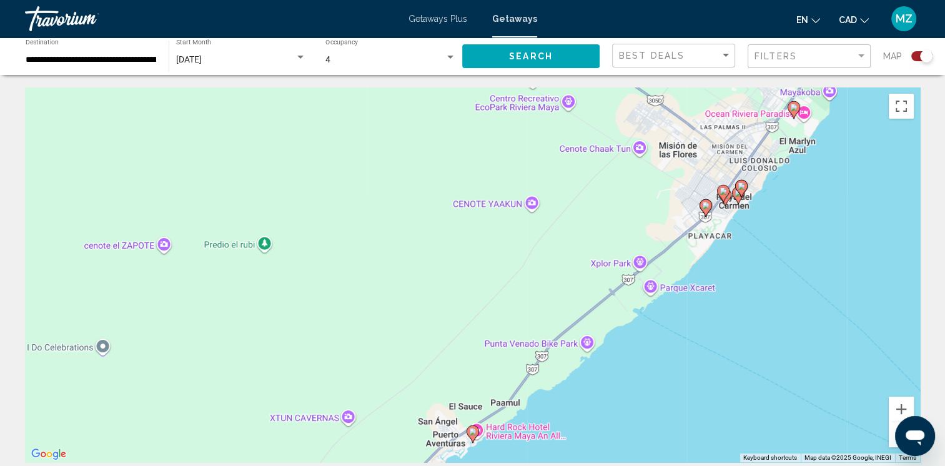
click at [116, 71] on div "**********" at bounding box center [91, 56] width 130 height 34
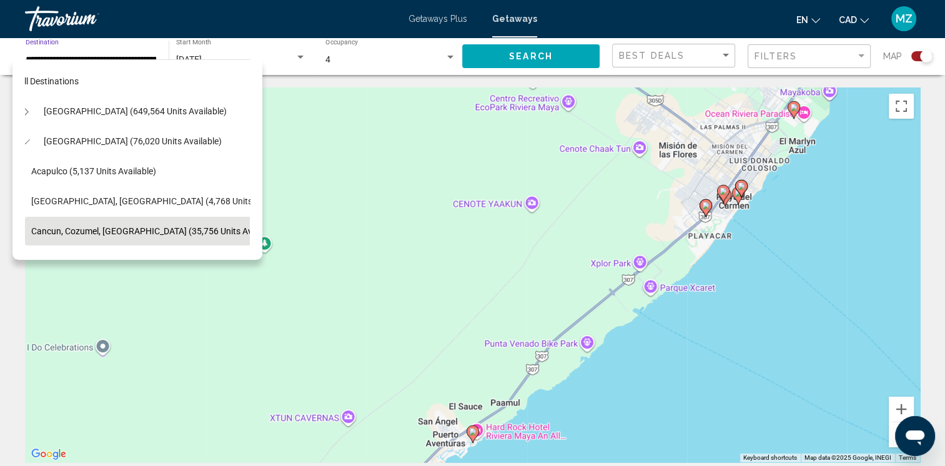
click at [55, 124] on button "[GEOGRAPHIC_DATA] (649,564 units available)" at bounding box center [134, 111] width 195 height 29
type input "**********"
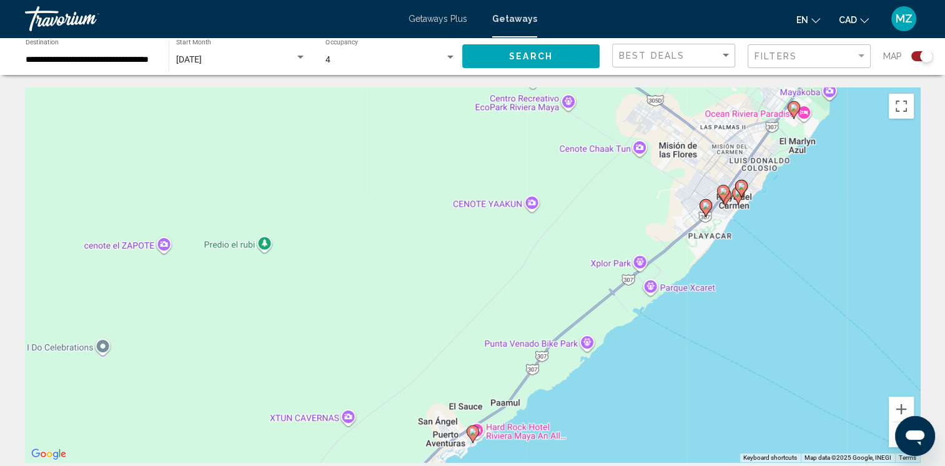
scroll to position [0, 19]
click at [80, 68] on div "**********" at bounding box center [91, 56] width 130 height 34
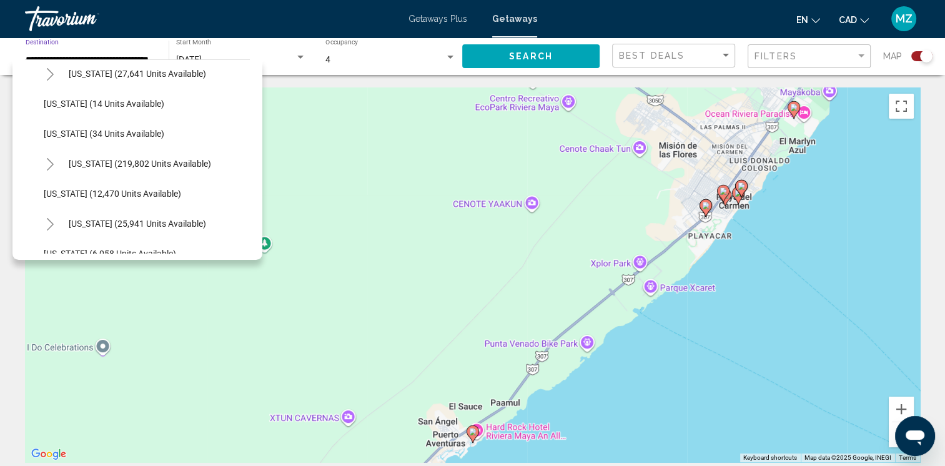
scroll to position [0, 0]
click at [46, 160] on icon "Toggle Florida (219,802 units available)" at bounding box center [50, 164] width 9 height 12
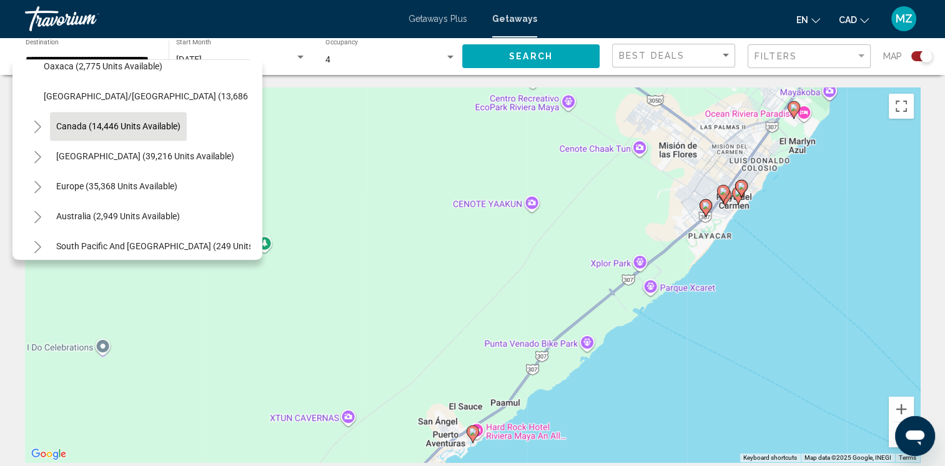
scroll to position [1811, 0]
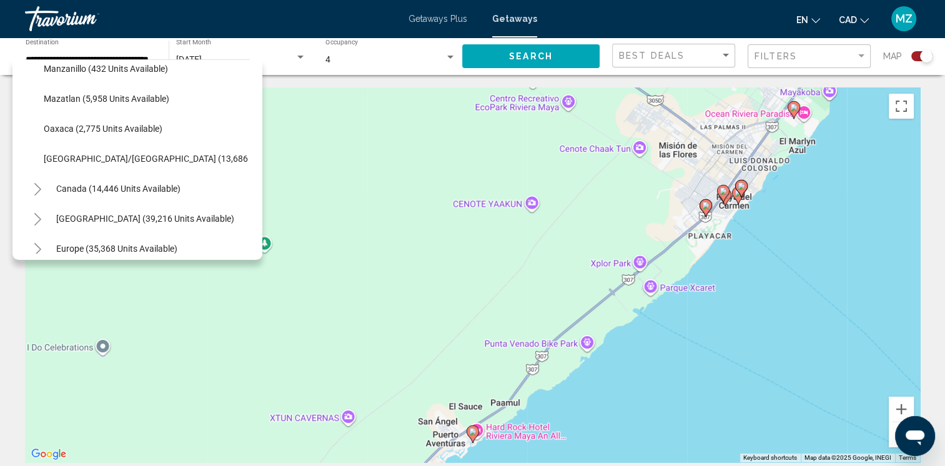
click at [35, 187] on icon "Toggle Canada (14,446 units available)" at bounding box center [37, 189] width 9 height 12
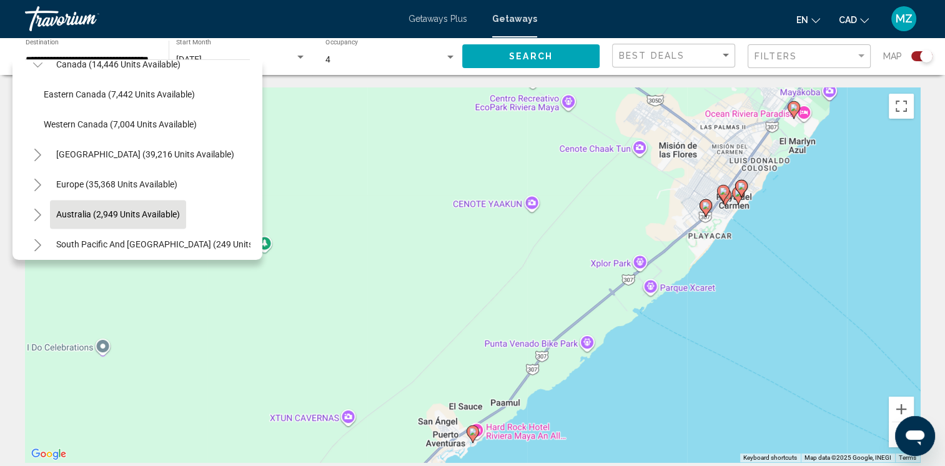
scroll to position [1935, 0]
click at [41, 156] on icon "Toggle Caribbean & Atlantic Islands (39,216 units available)" at bounding box center [37, 154] width 9 height 12
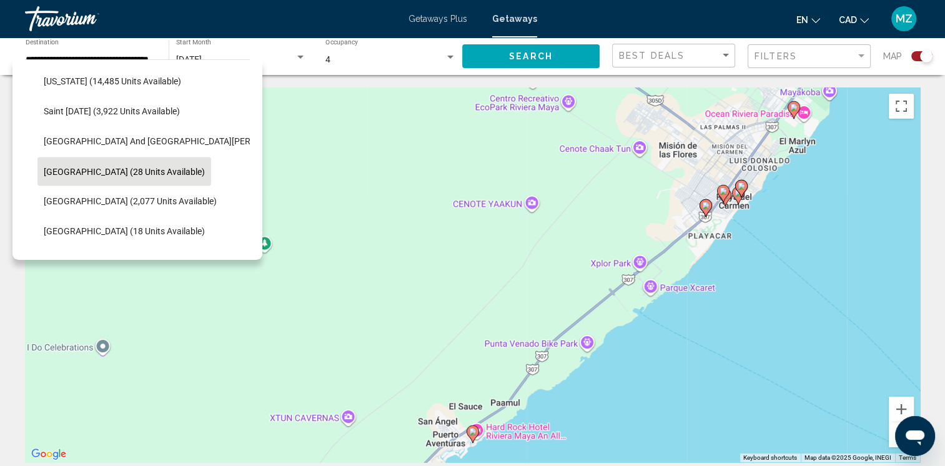
scroll to position [2310, 0]
